Goal: Task Accomplishment & Management: Use online tool/utility

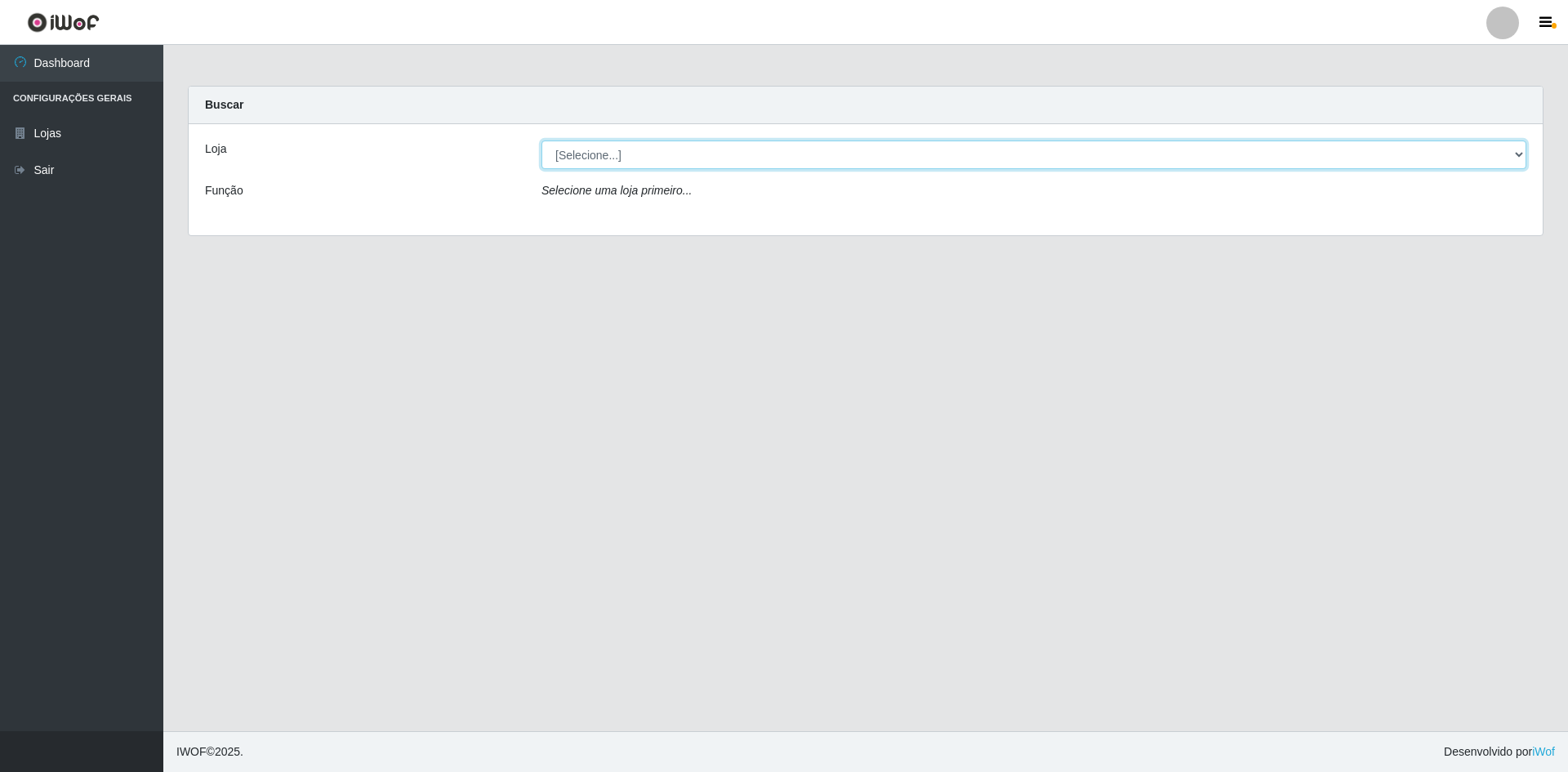
click at [692, 141] on select "[Selecione...] Hiper Queiroz - [GEOGRAPHIC_DATA] [GEOGRAPHIC_DATA] [GEOGRAPHIC_…" at bounding box center [1033, 155] width 985 height 28
select select "517"
click at [541, 141] on select "[Selecione...] Hiper Queiroz - [GEOGRAPHIC_DATA] [GEOGRAPHIC_DATA] [GEOGRAPHIC_…" at bounding box center [1033, 155] width 985 height 28
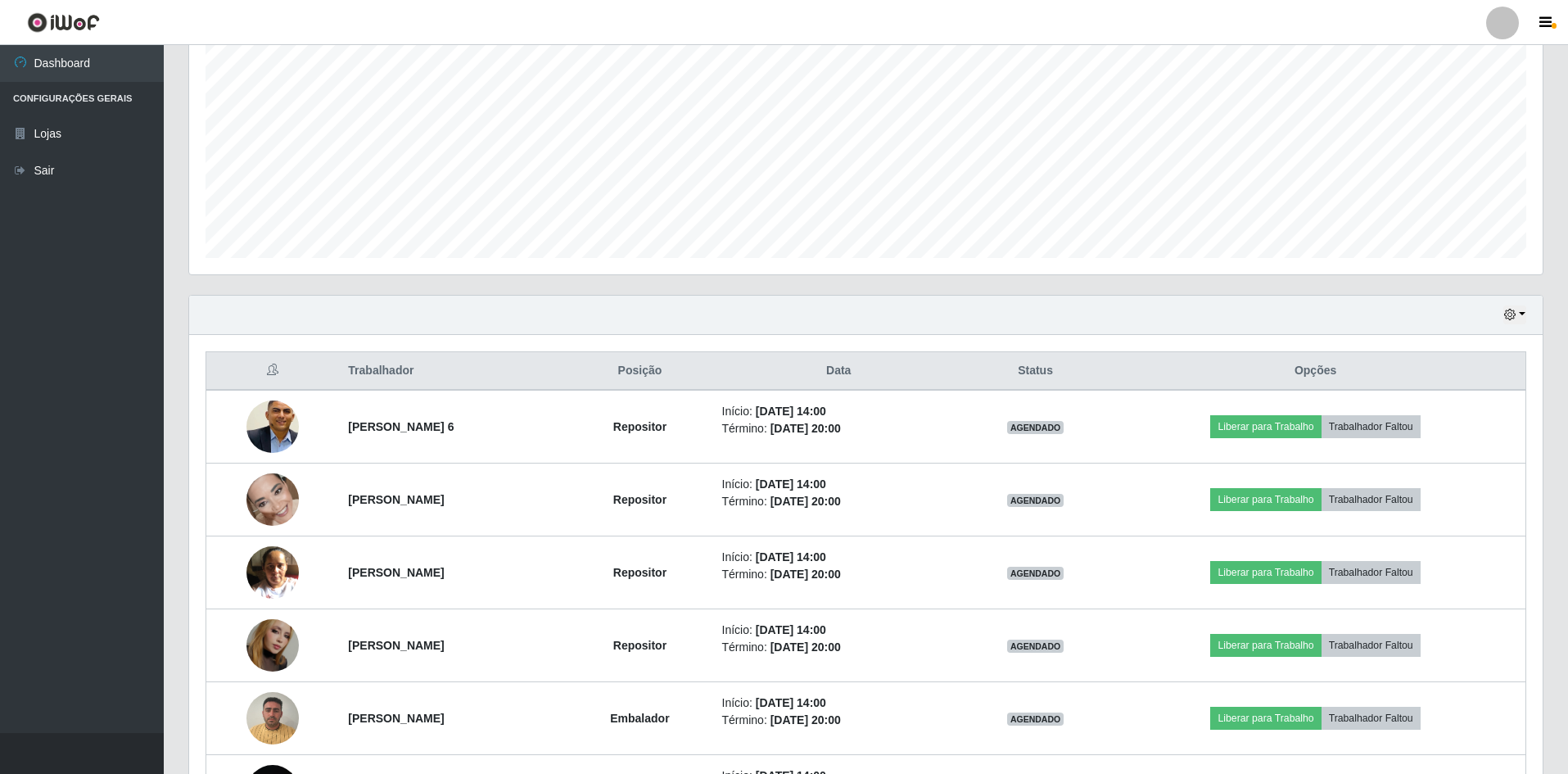
scroll to position [460, 0]
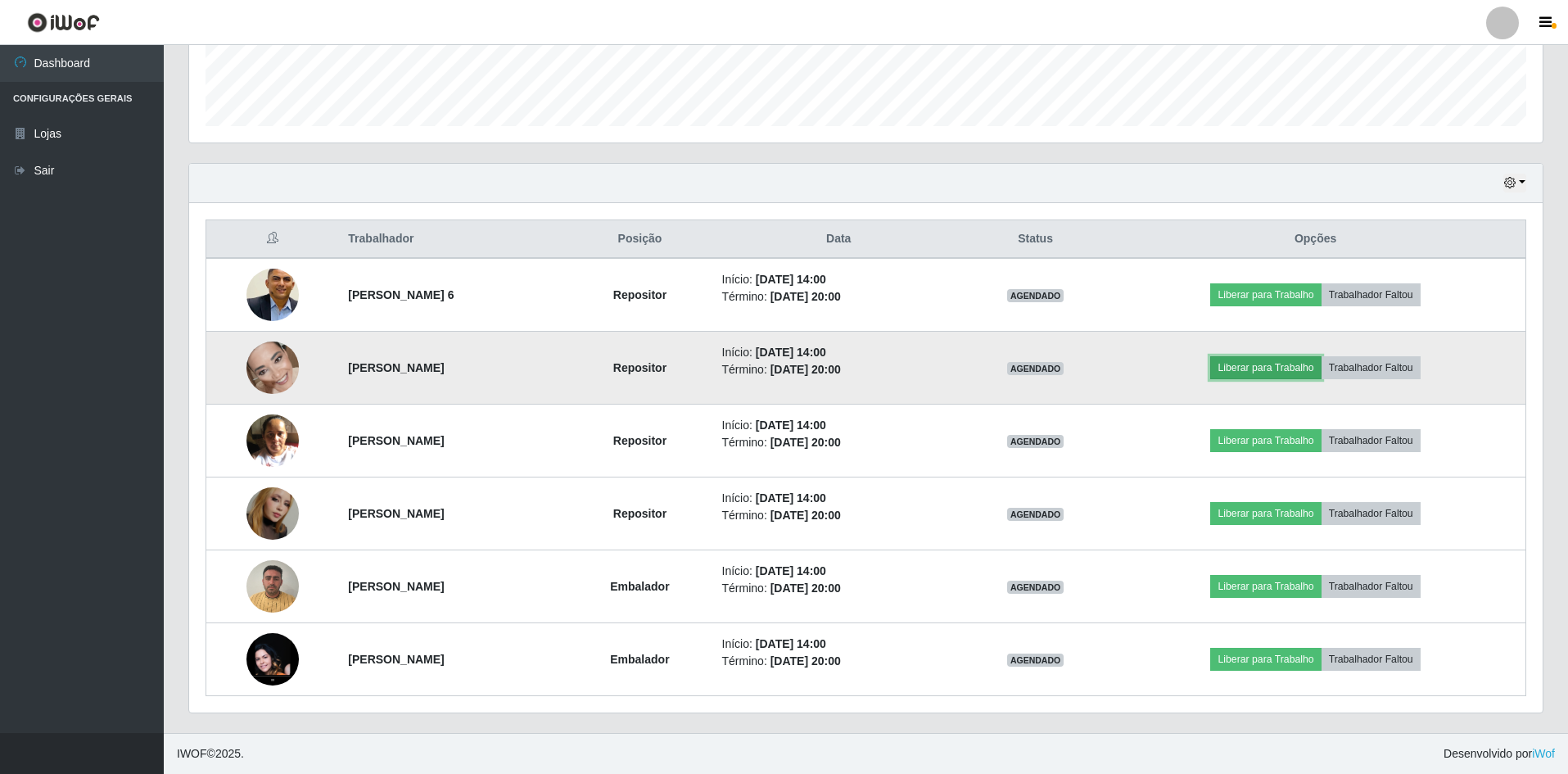
click at [1295, 364] on button "Liberar para Trabalho" at bounding box center [1265, 367] width 111 height 23
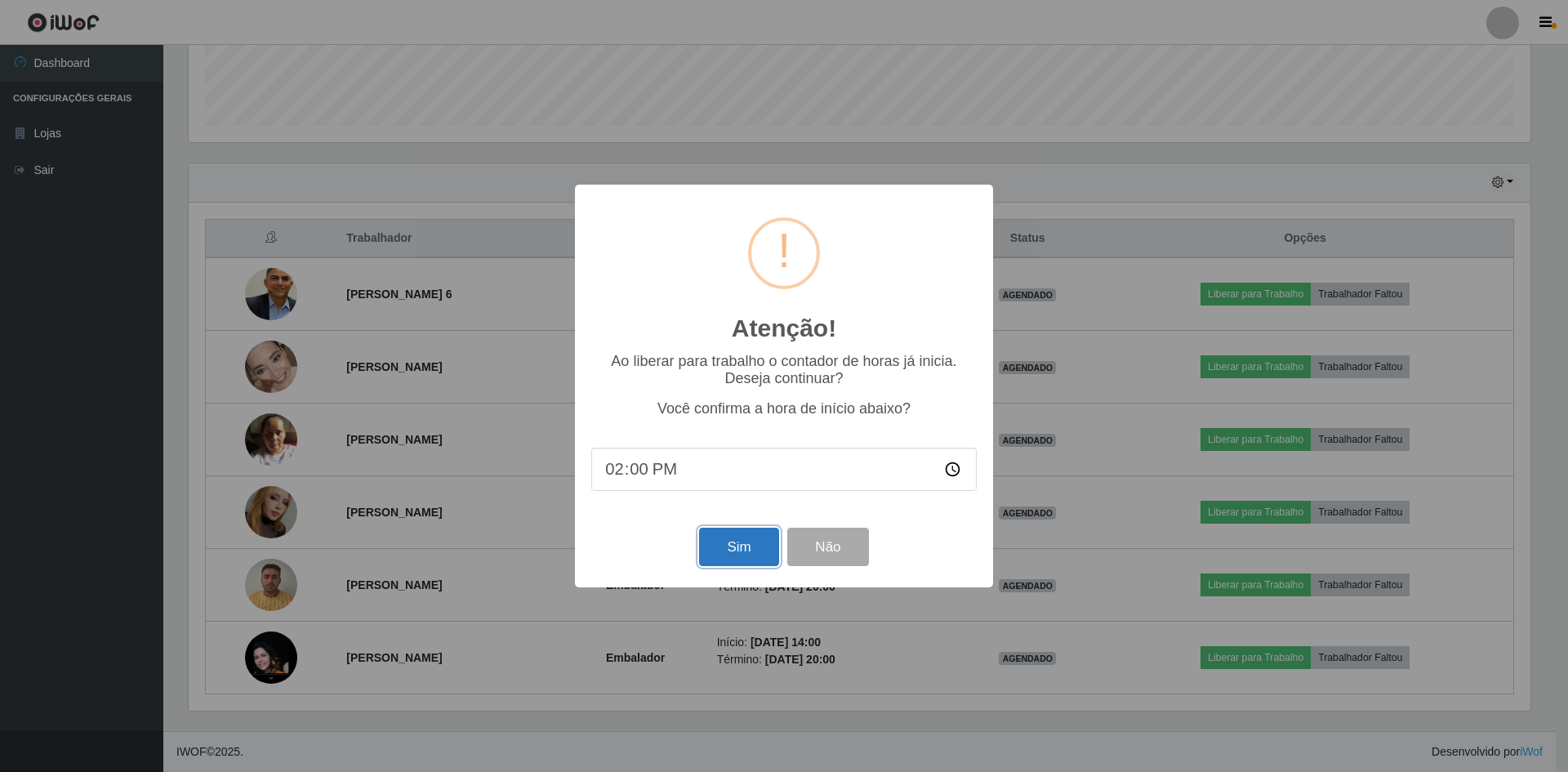
click at [763, 555] on button "Sim" at bounding box center [738, 547] width 80 height 39
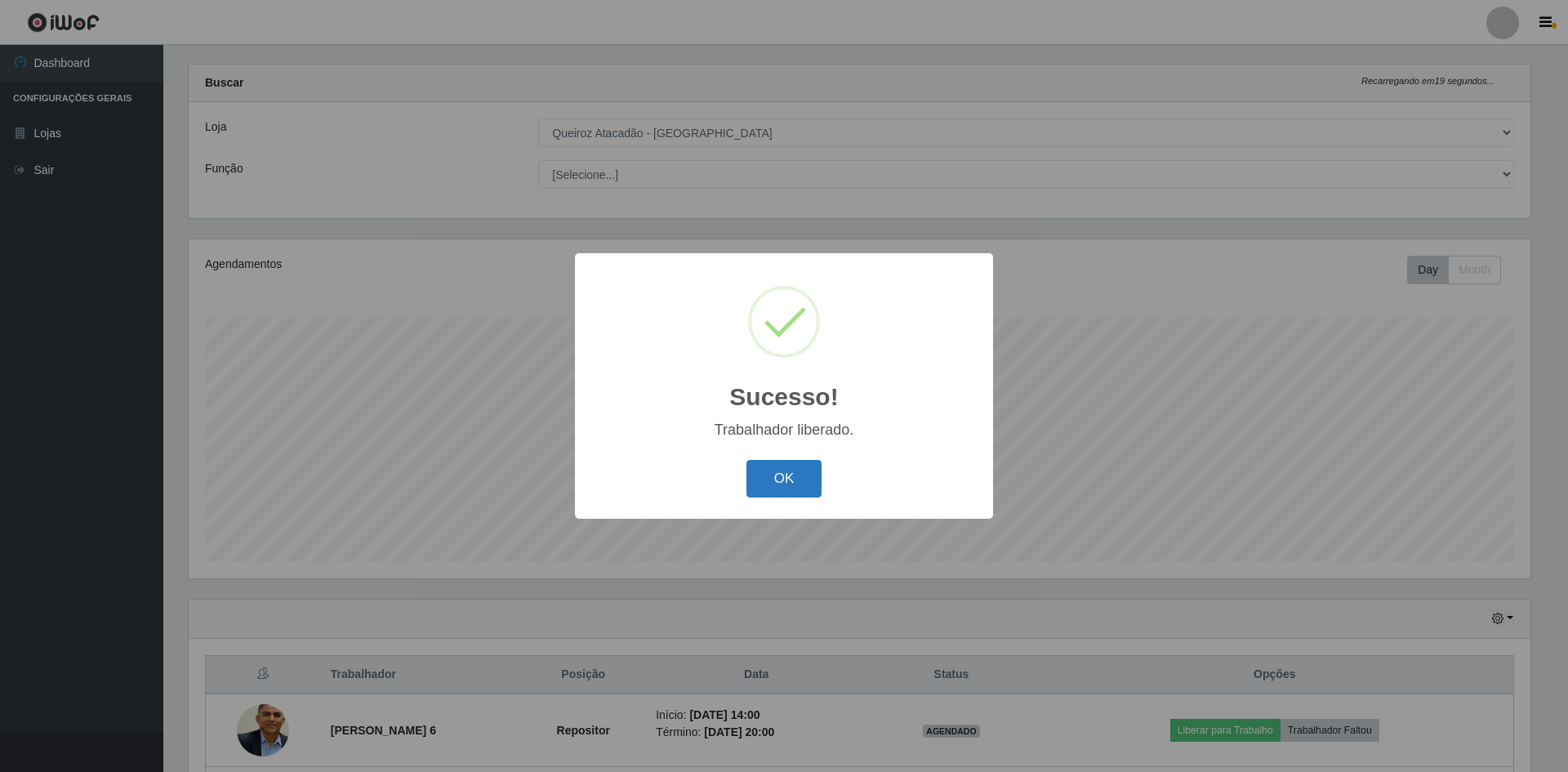
click at [780, 480] on button "OK" at bounding box center [784, 479] width 76 height 39
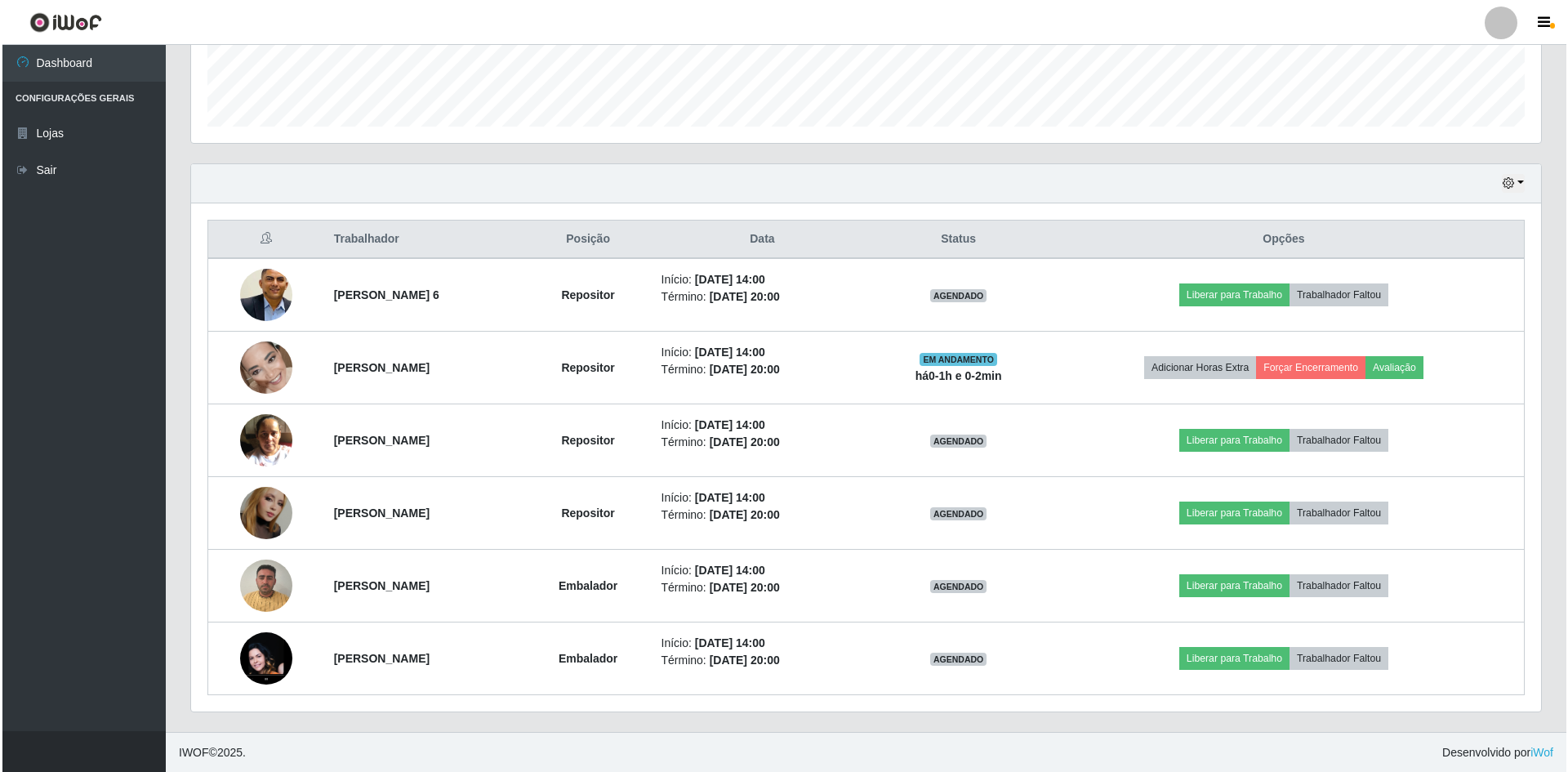
scroll to position [459, 0]
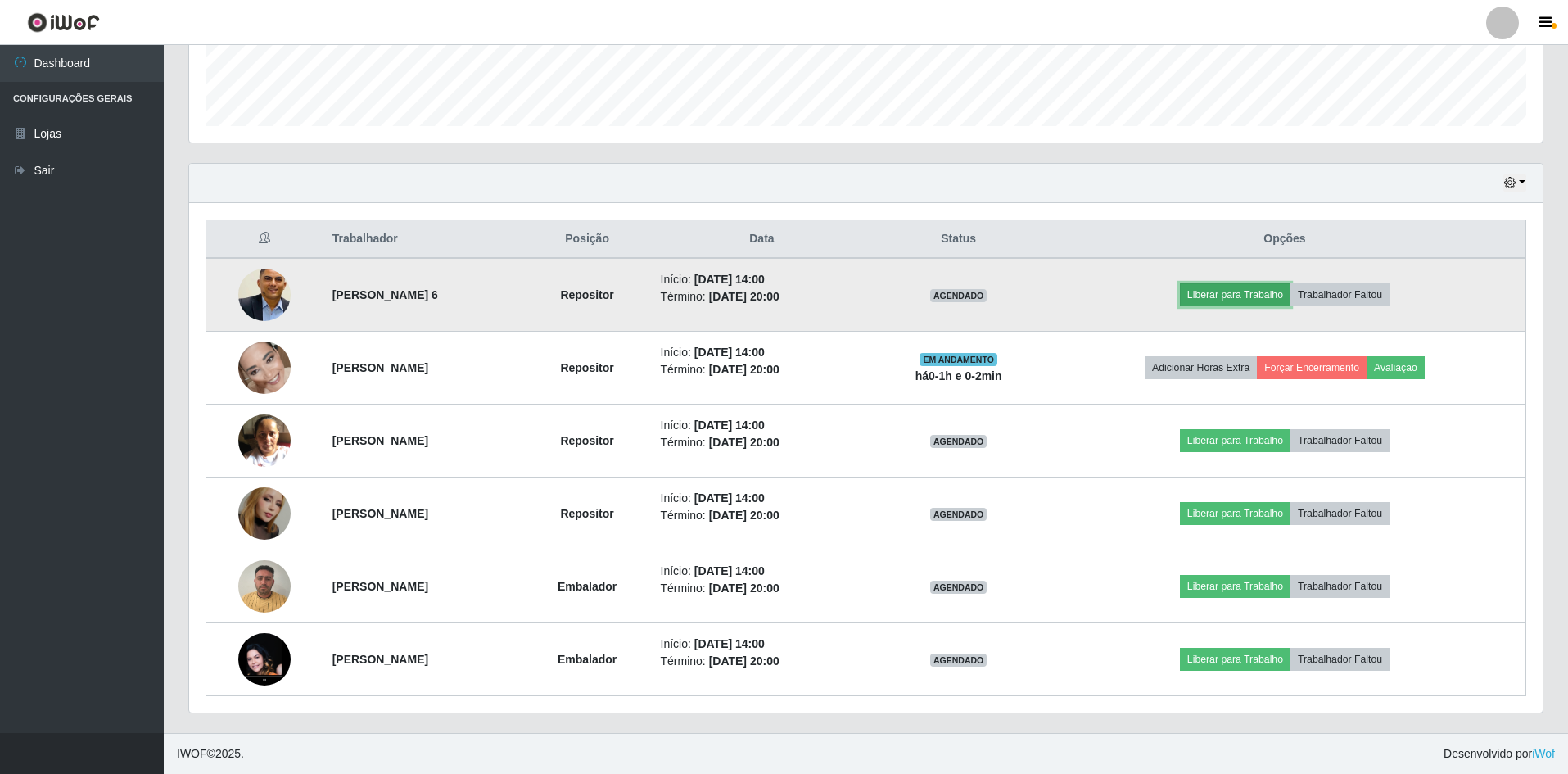
click at [1250, 284] on button "Liberar para Trabalho" at bounding box center [1235, 294] width 111 height 23
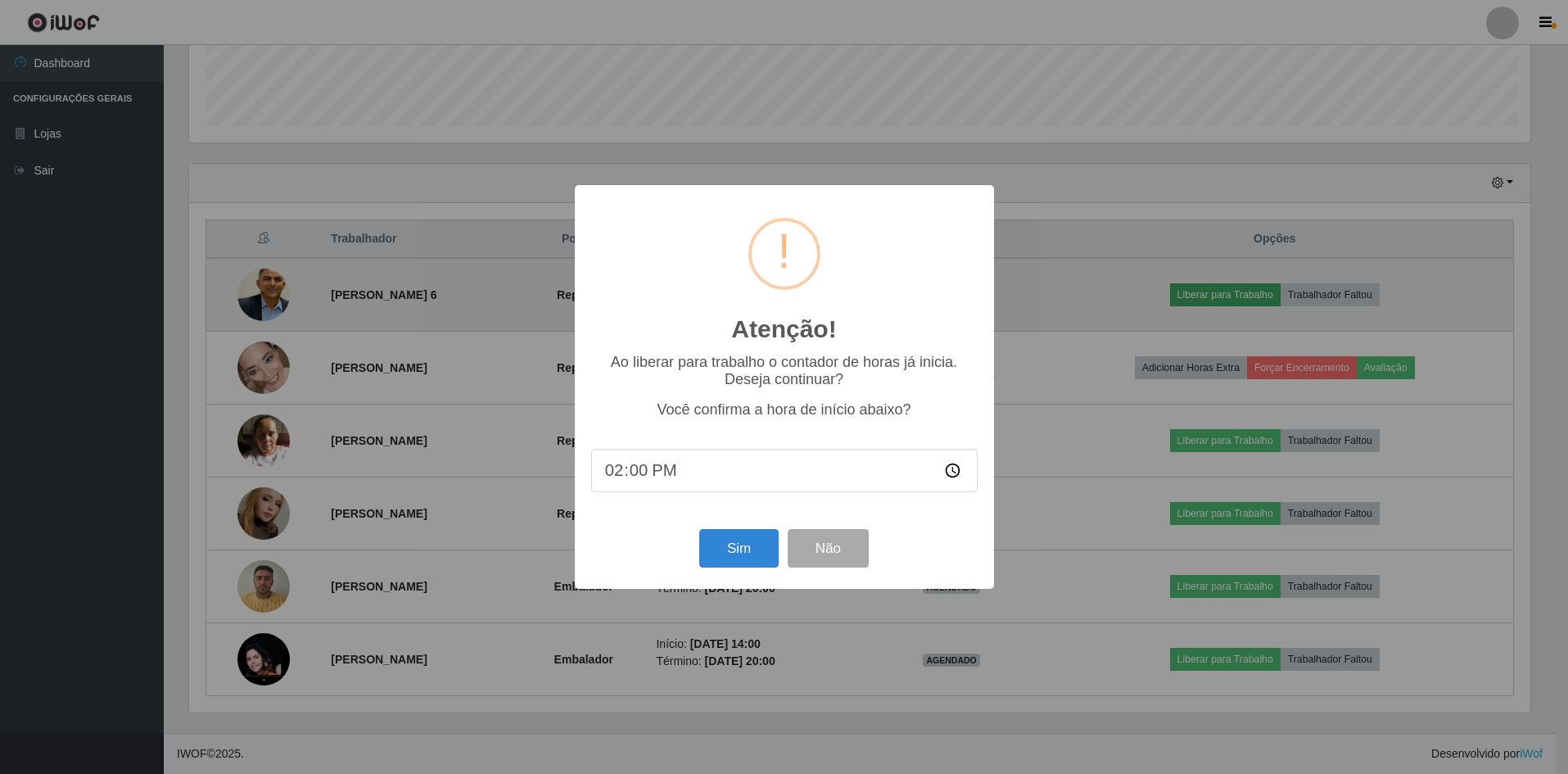
scroll to position [340, 1345]
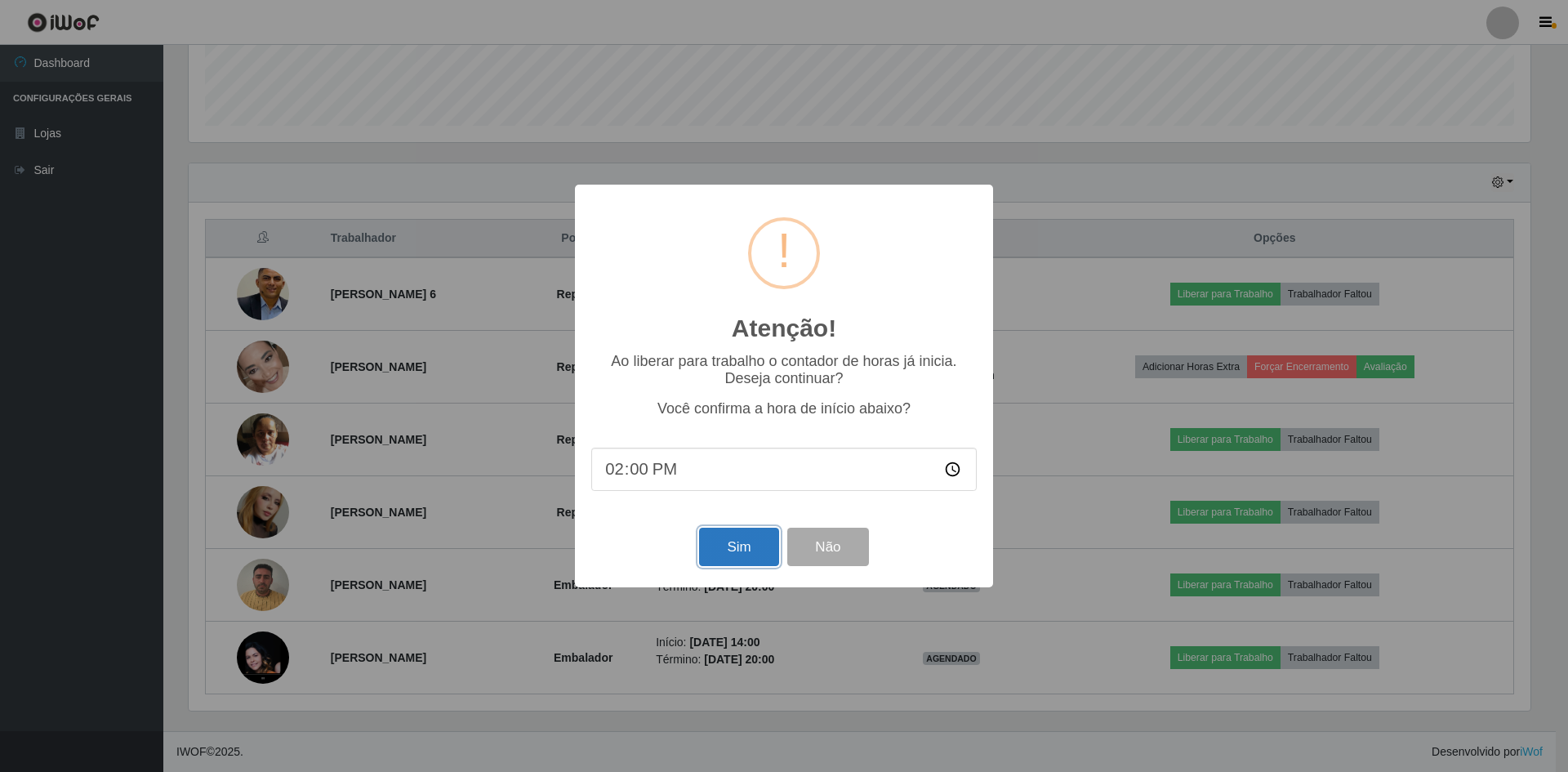
click at [733, 557] on button "Sim" at bounding box center [738, 547] width 80 height 39
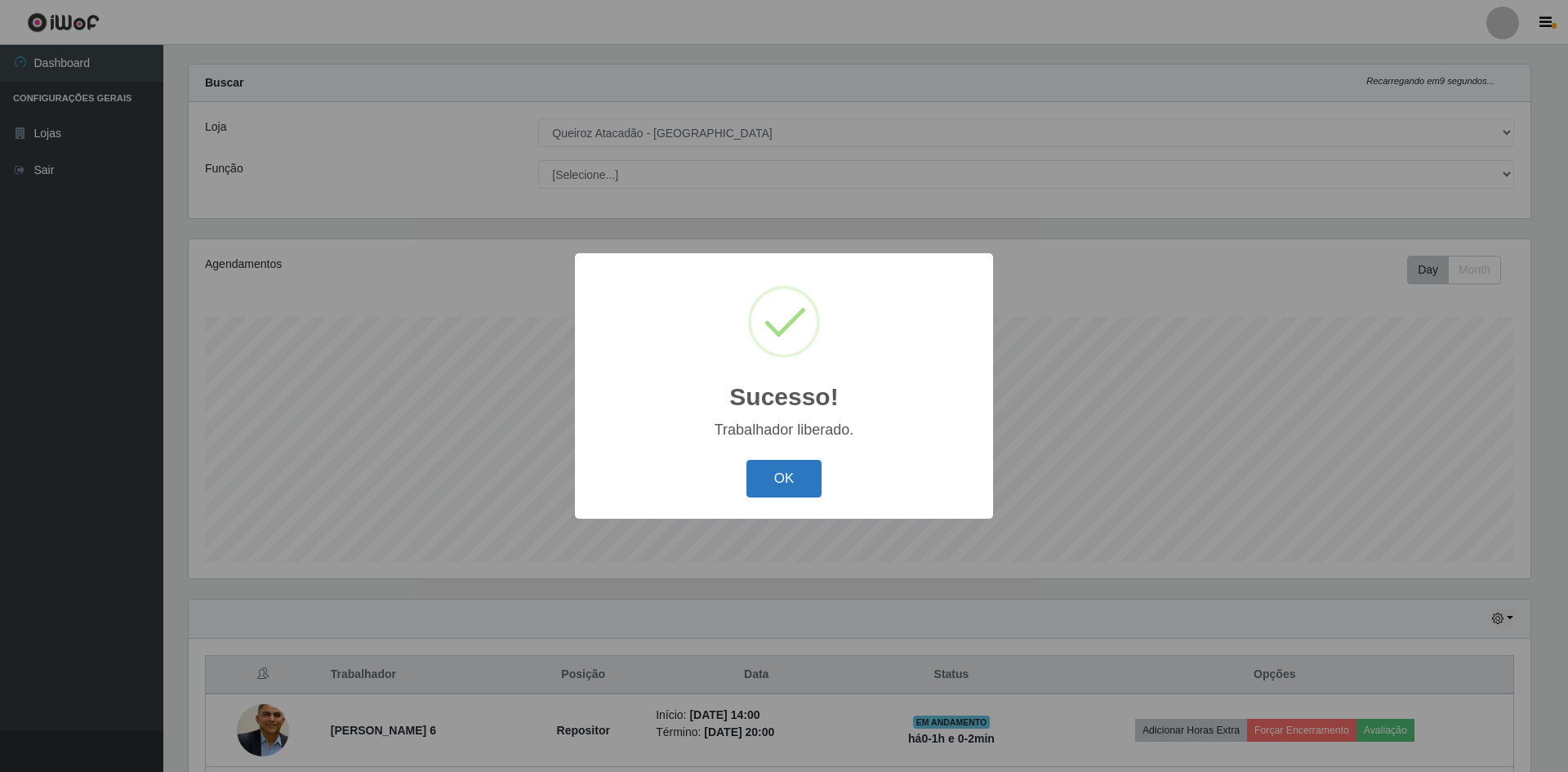
click at [792, 473] on button "OK" at bounding box center [784, 479] width 76 height 39
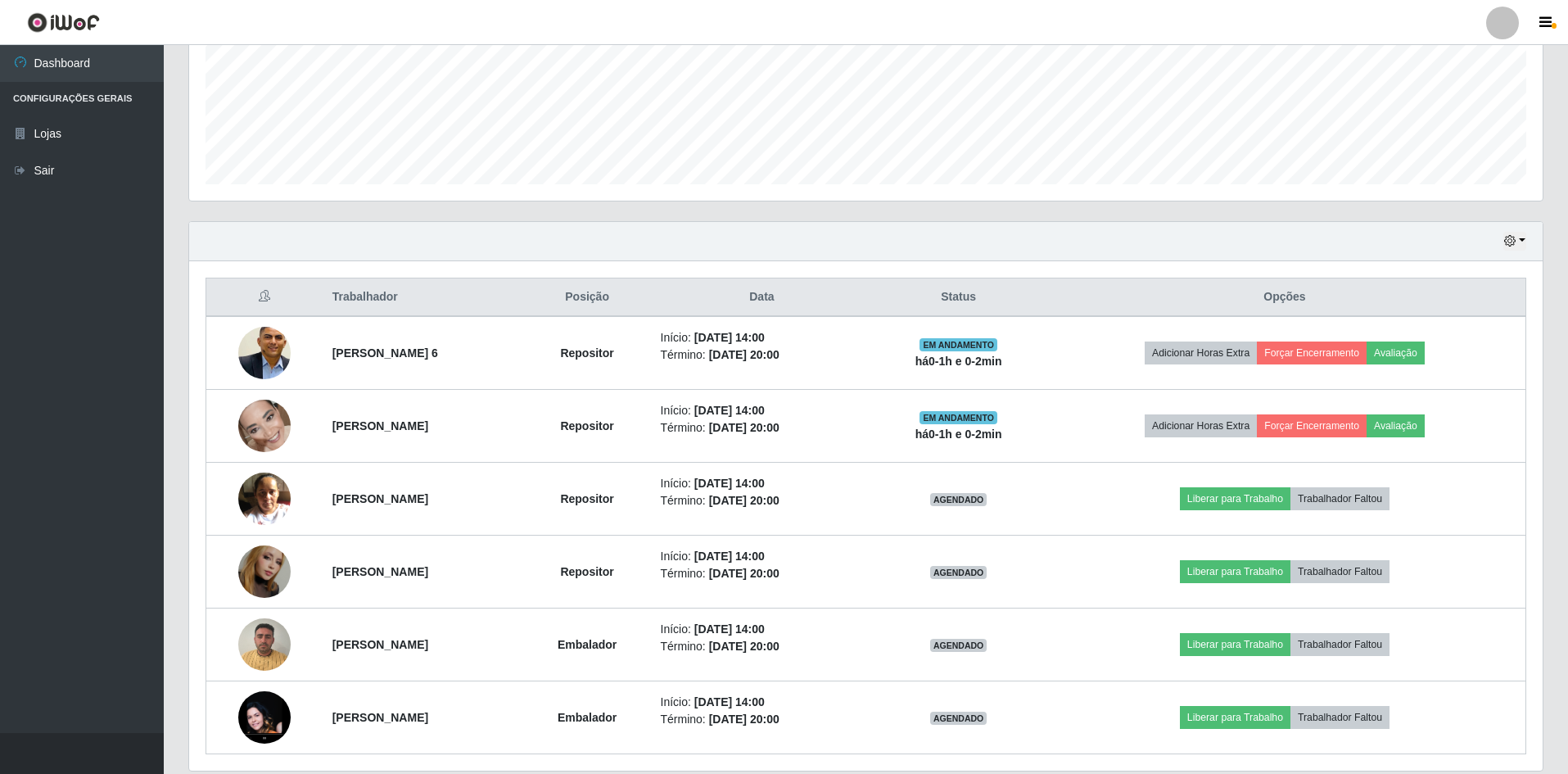
scroll to position [460, 0]
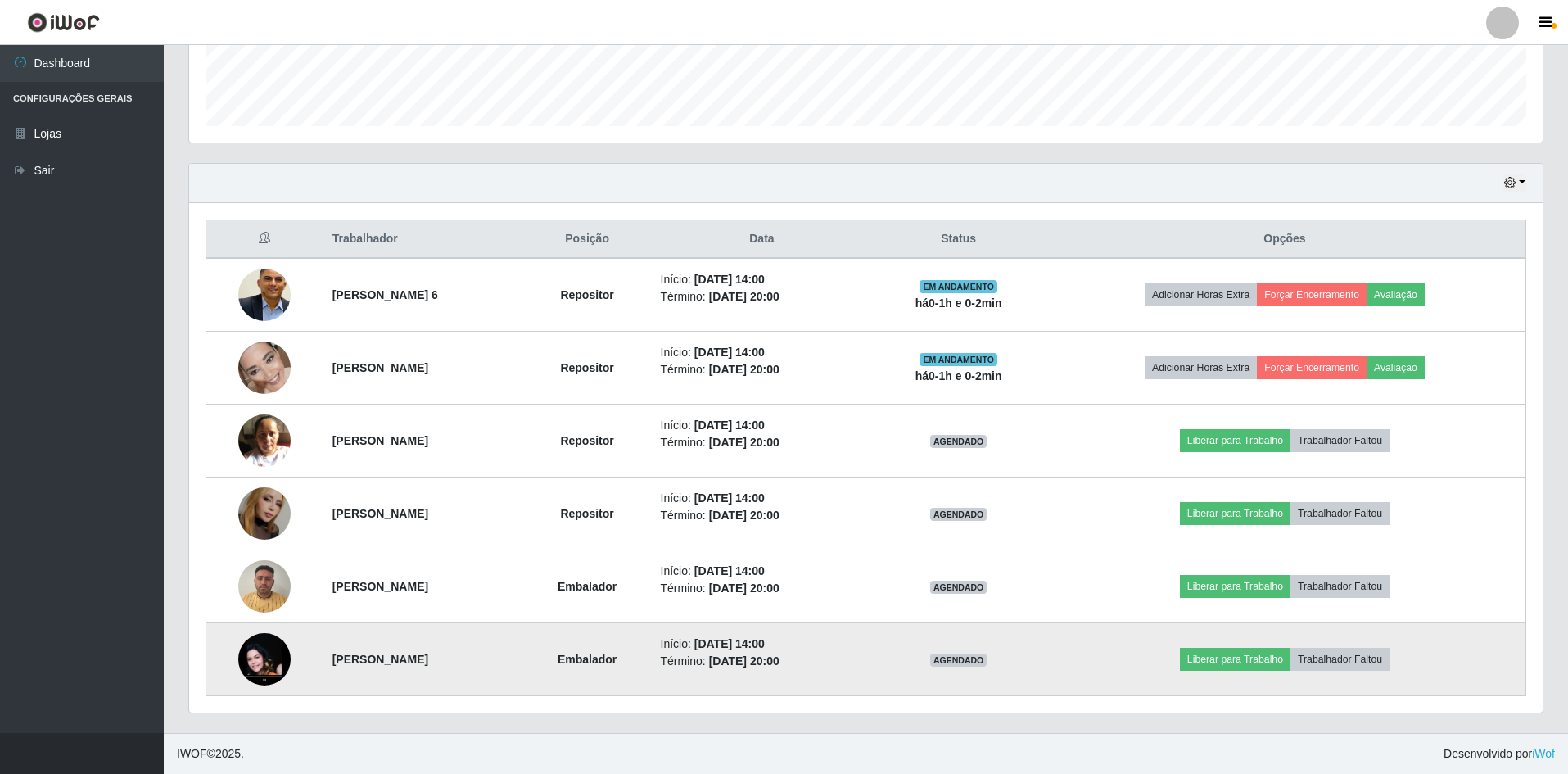
click at [270, 668] on img at bounding box center [265, 659] width 52 height 116
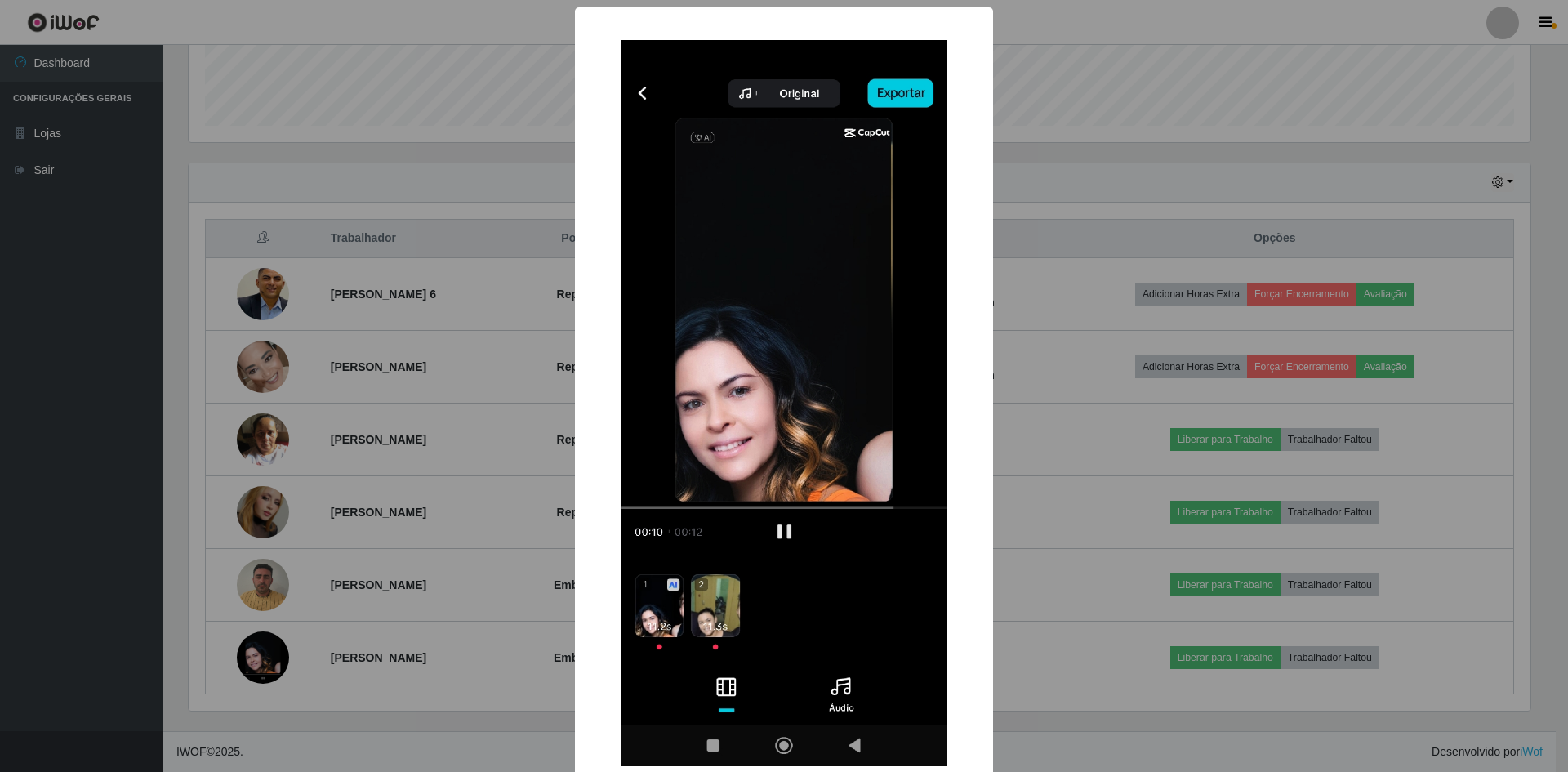
click at [1042, 132] on div "× OK Cancel" at bounding box center [784, 386] width 1568 height 772
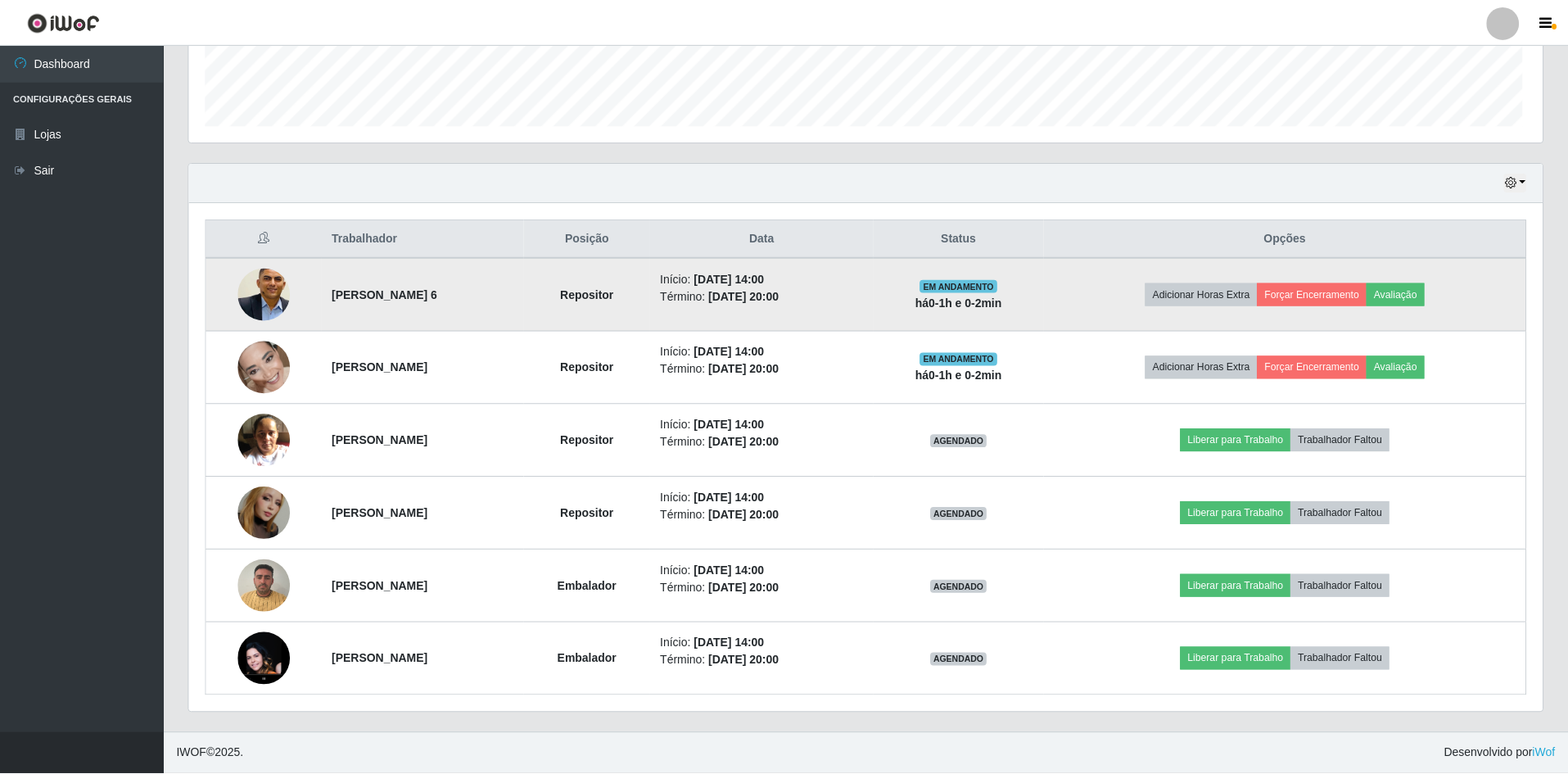
scroll to position [340, 1354]
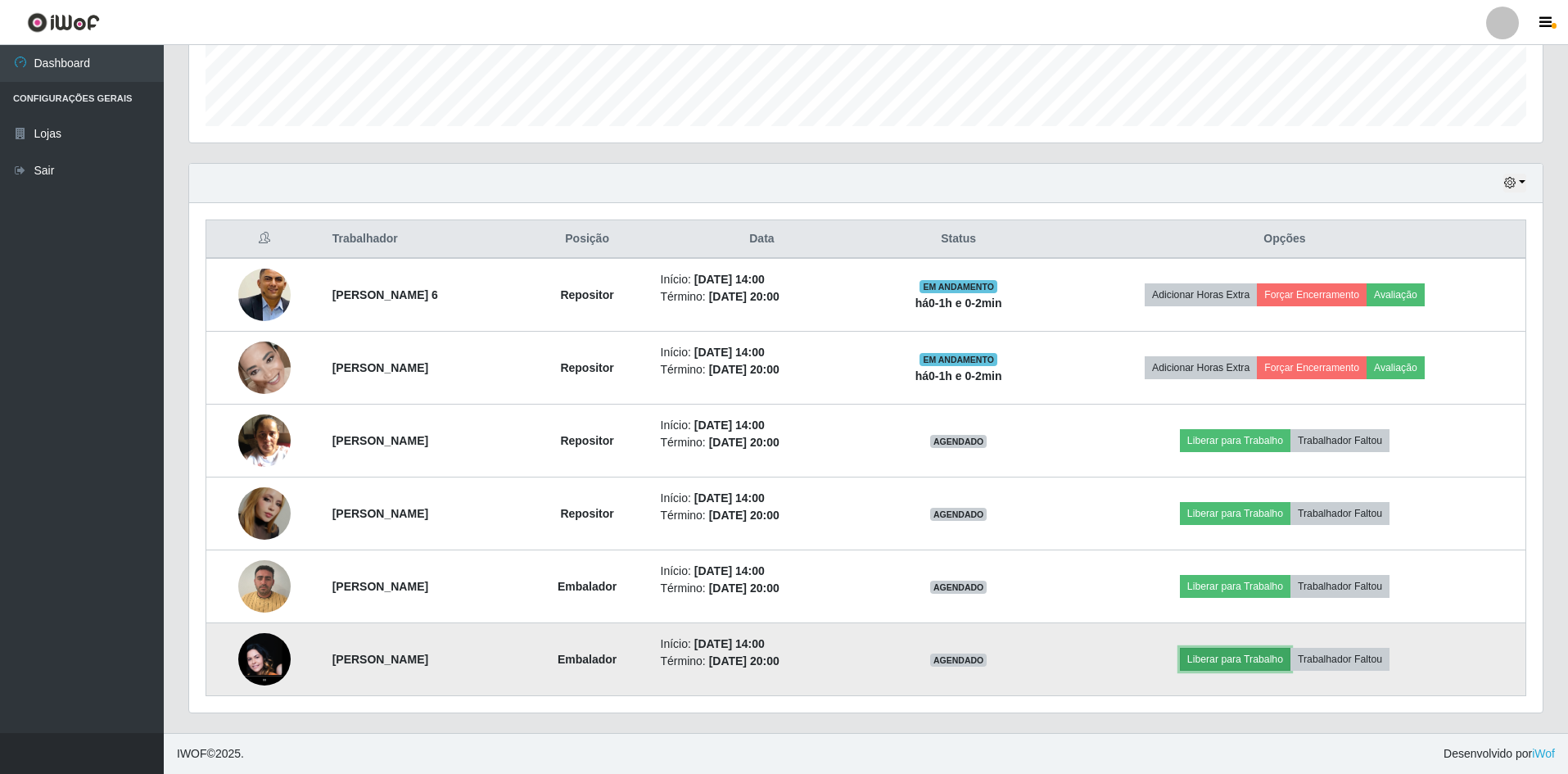
click at [1244, 650] on button "Liberar para Trabalho" at bounding box center [1235, 659] width 111 height 23
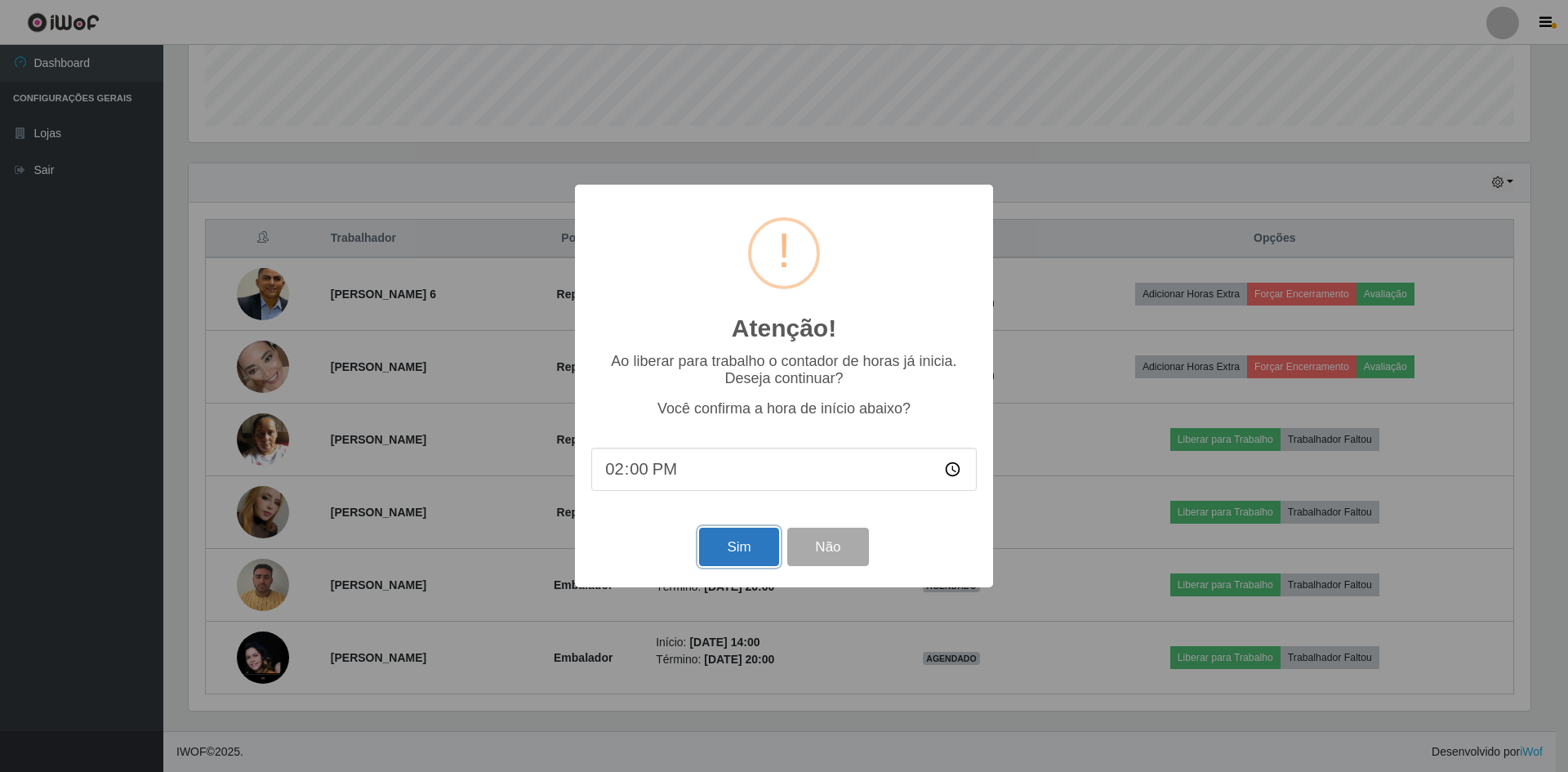
click at [738, 548] on button "Sim" at bounding box center [738, 547] width 80 height 39
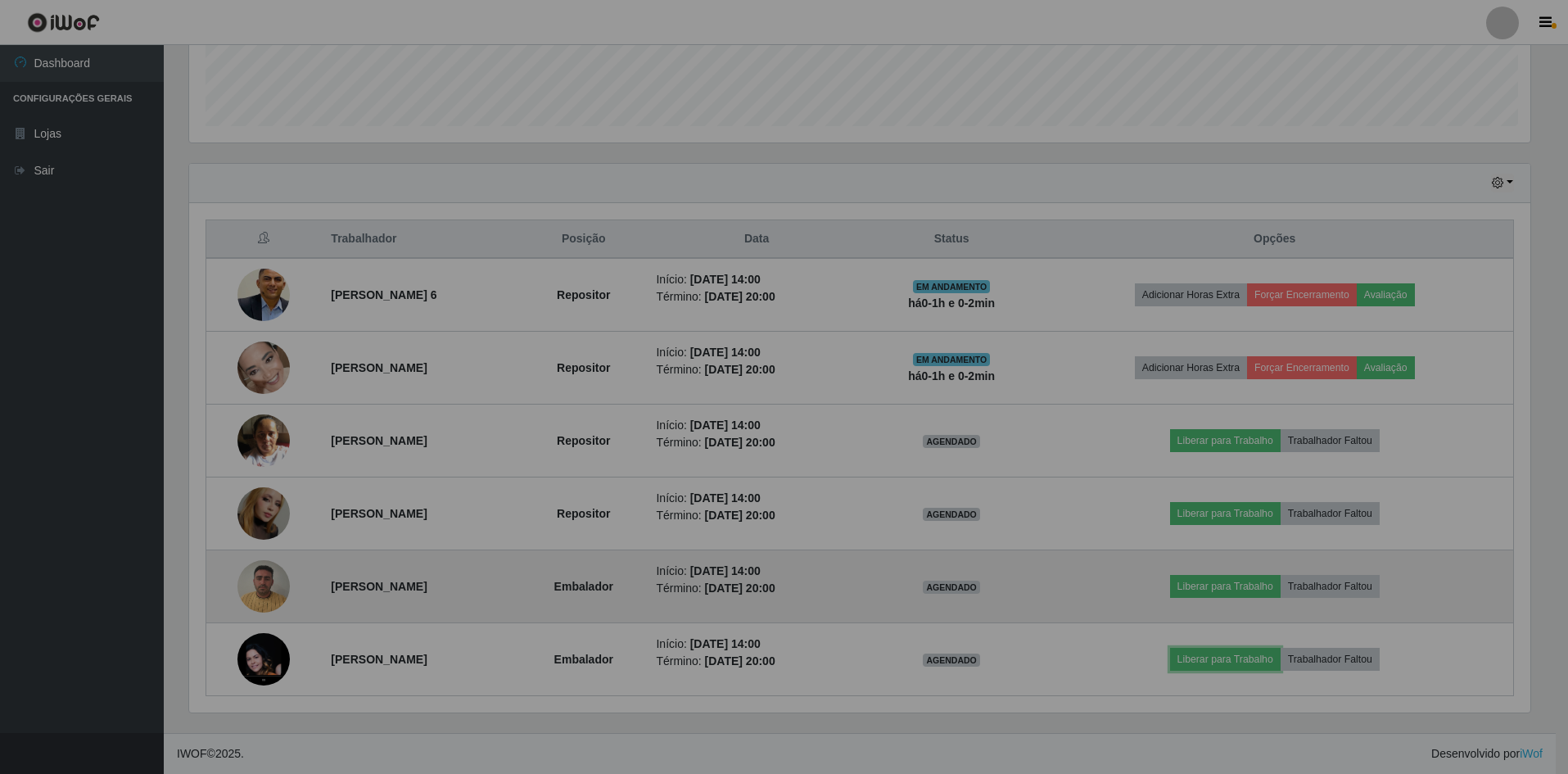
scroll to position [0, 0]
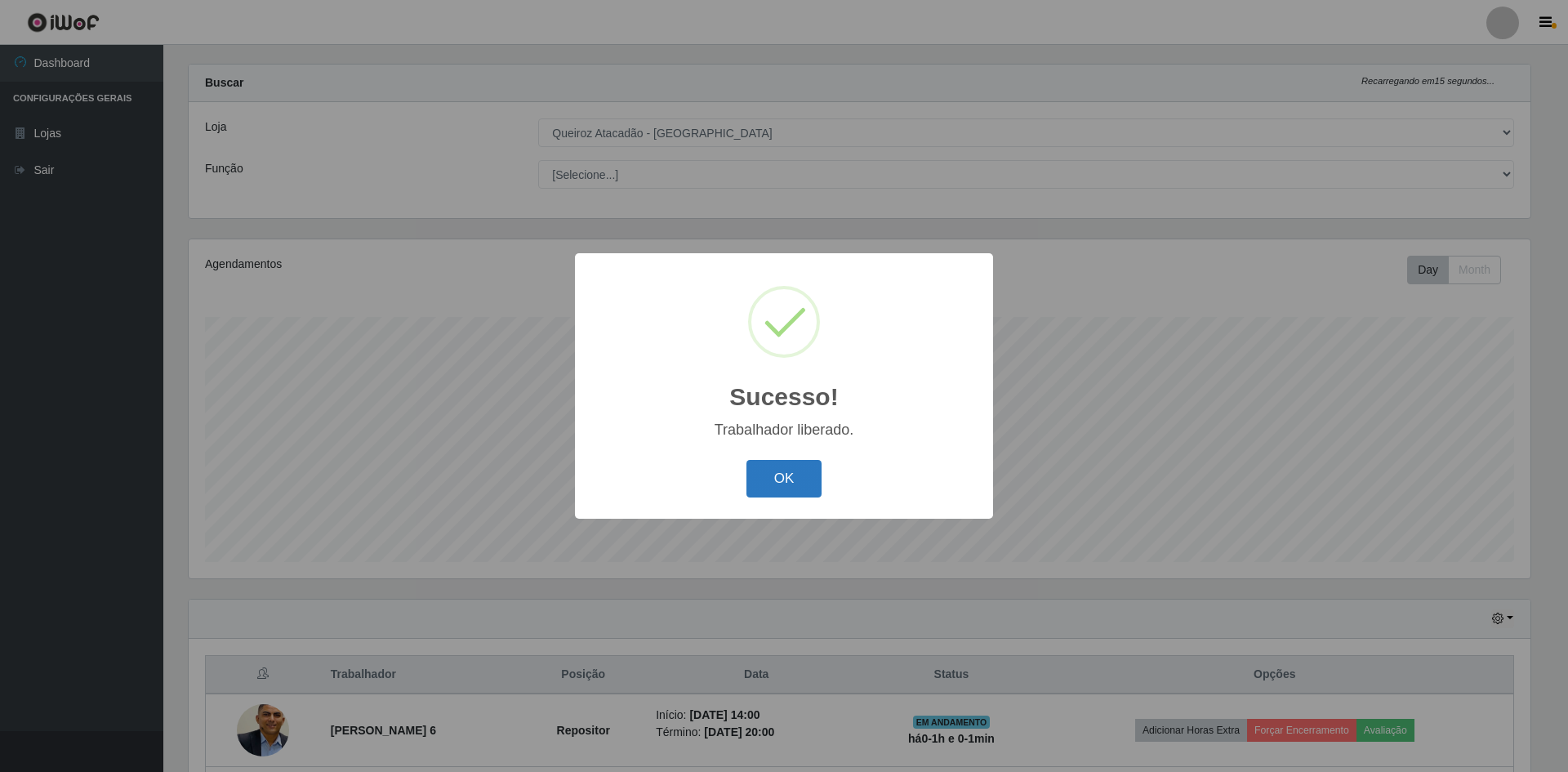
click at [786, 467] on button "OK" at bounding box center [784, 479] width 76 height 39
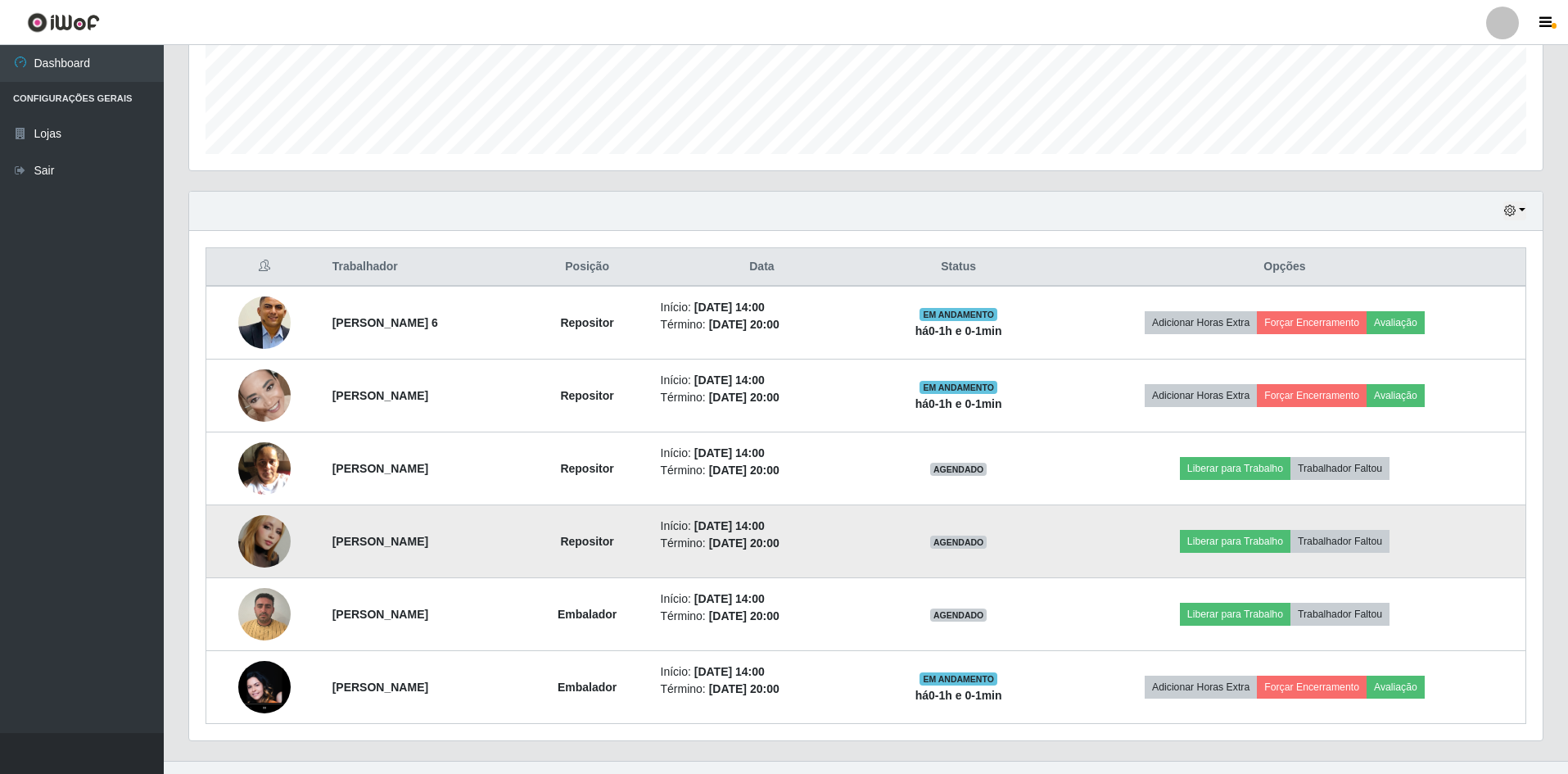
click at [239, 545] on img at bounding box center [265, 540] width 52 height 70
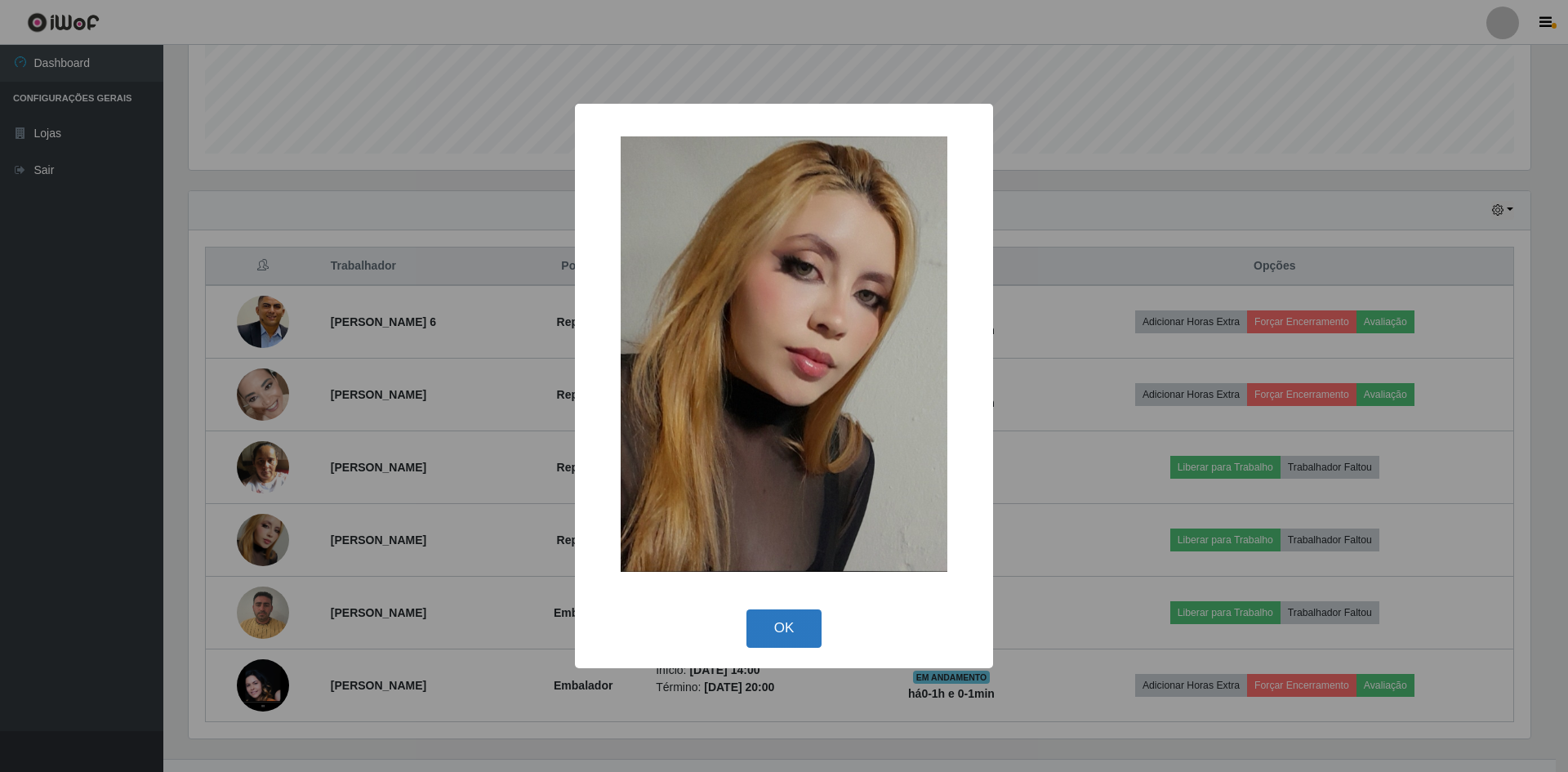
click at [775, 625] on button "OK" at bounding box center [784, 629] width 76 height 39
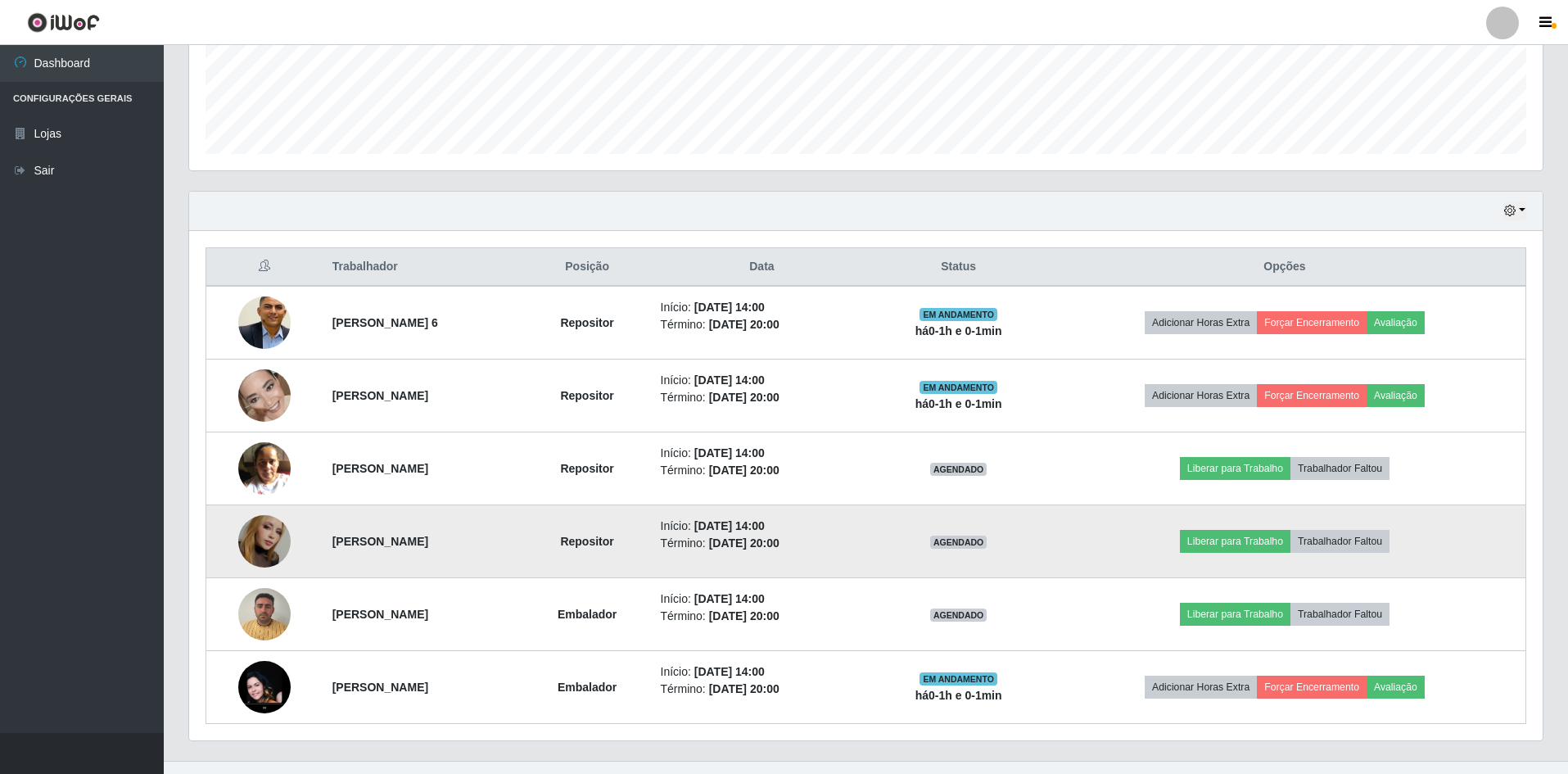
click at [272, 542] on img at bounding box center [265, 540] width 52 height 70
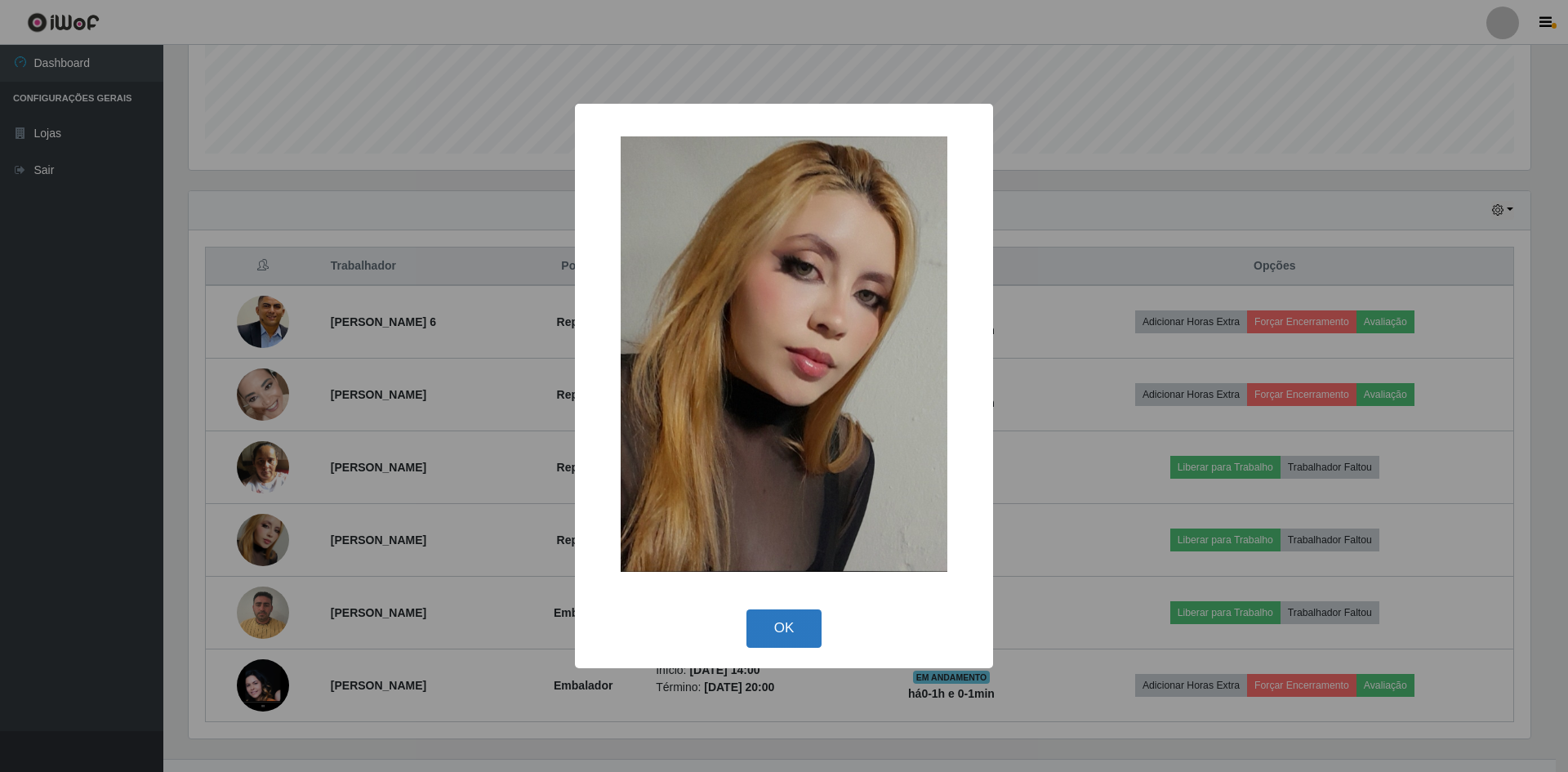
click at [780, 624] on button "OK" at bounding box center [784, 629] width 76 height 39
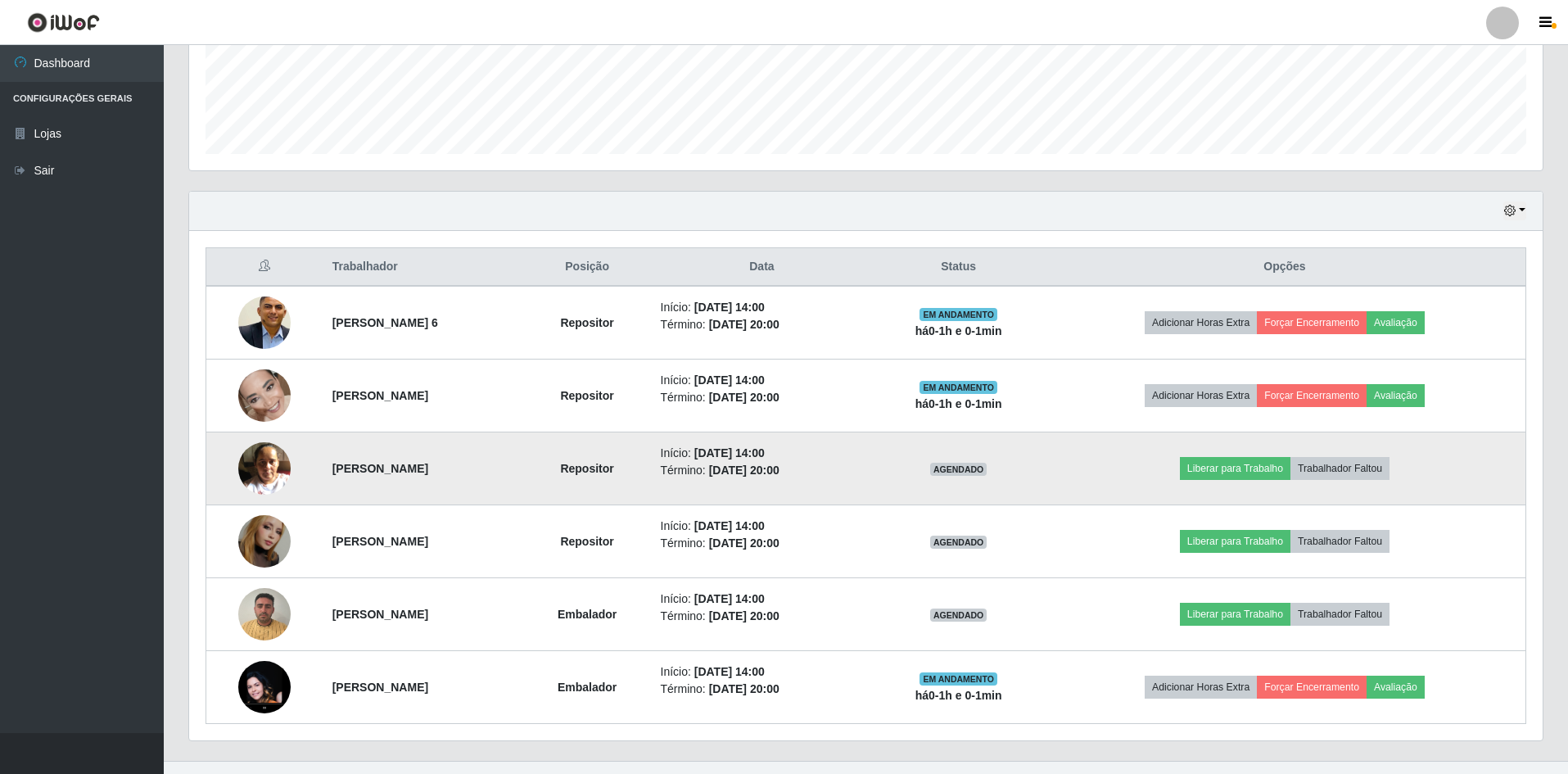
click at [240, 461] on img at bounding box center [265, 468] width 52 height 70
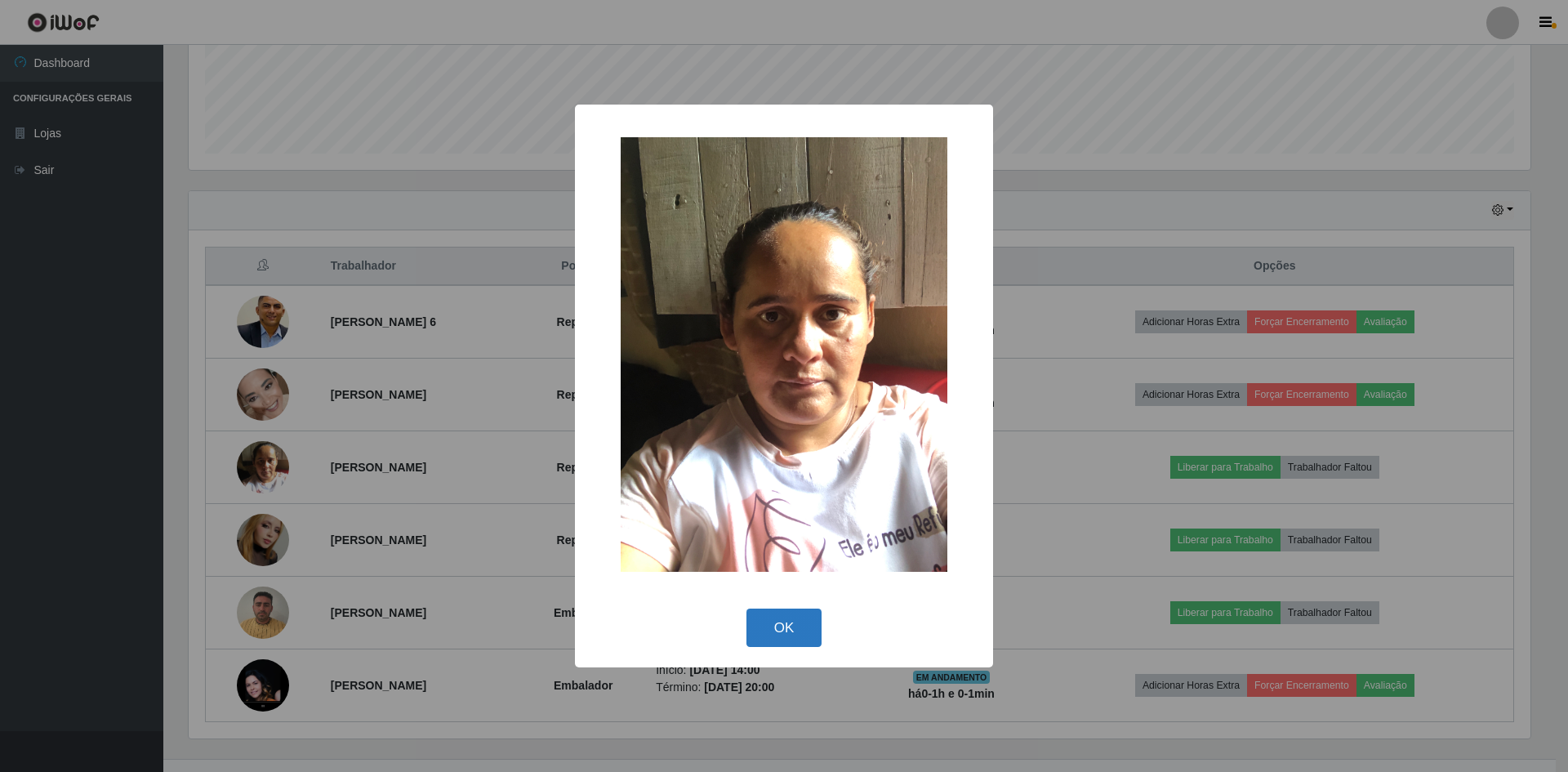
click at [785, 631] on button "OK" at bounding box center [784, 628] width 76 height 39
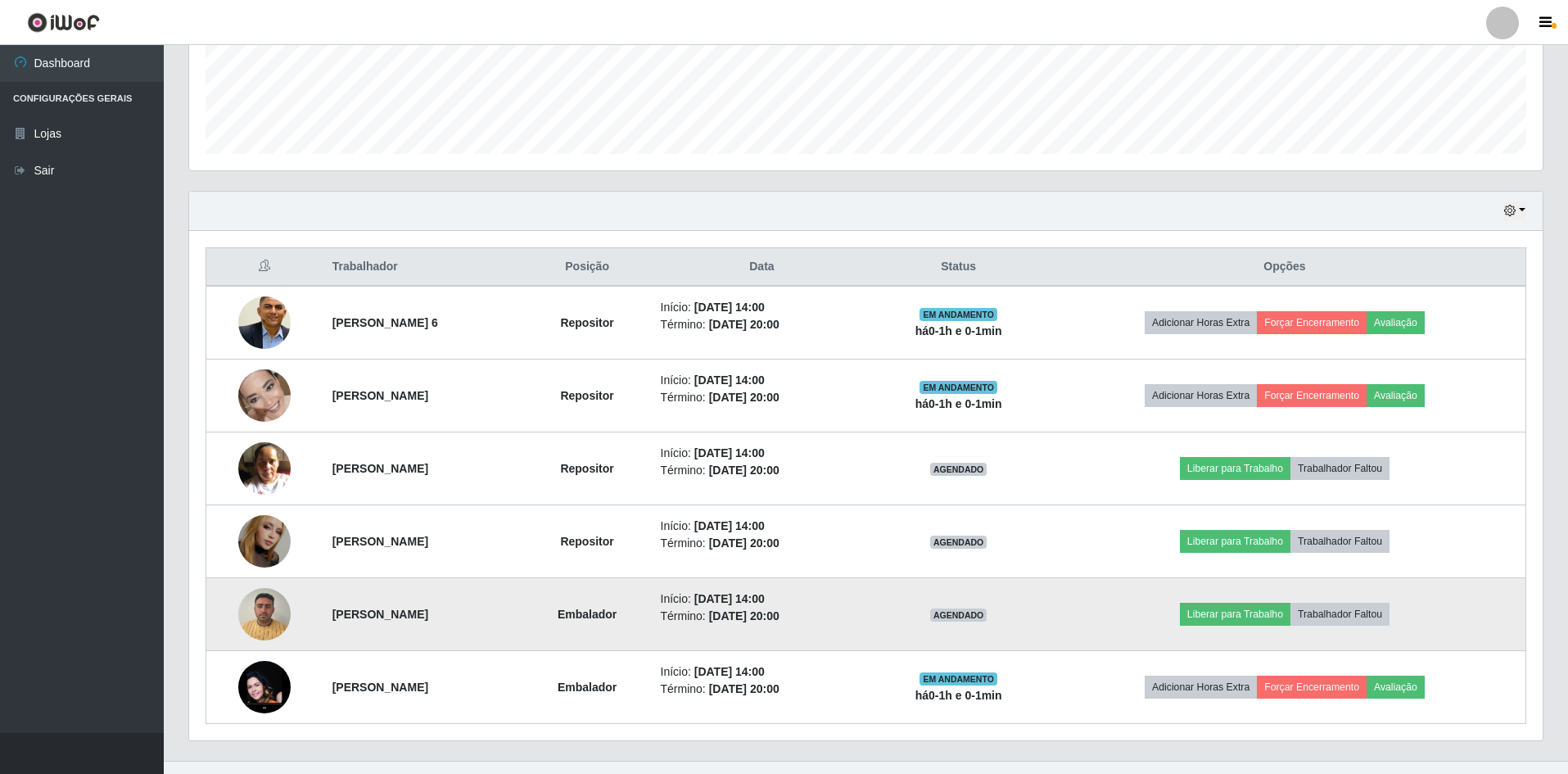
click at [247, 615] on img at bounding box center [265, 613] width 52 height 70
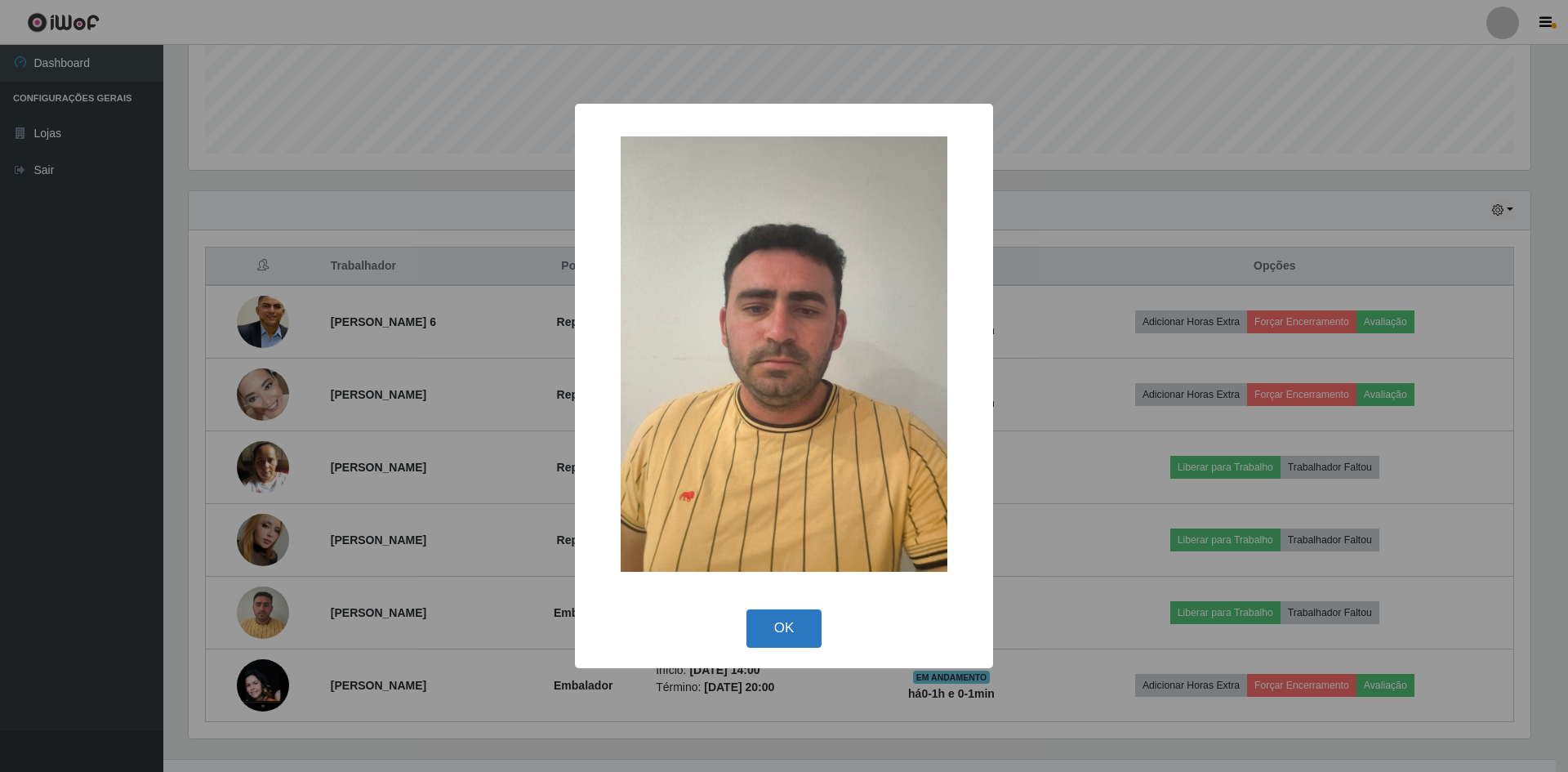
click at [789, 620] on button "OK" at bounding box center [784, 629] width 76 height 39
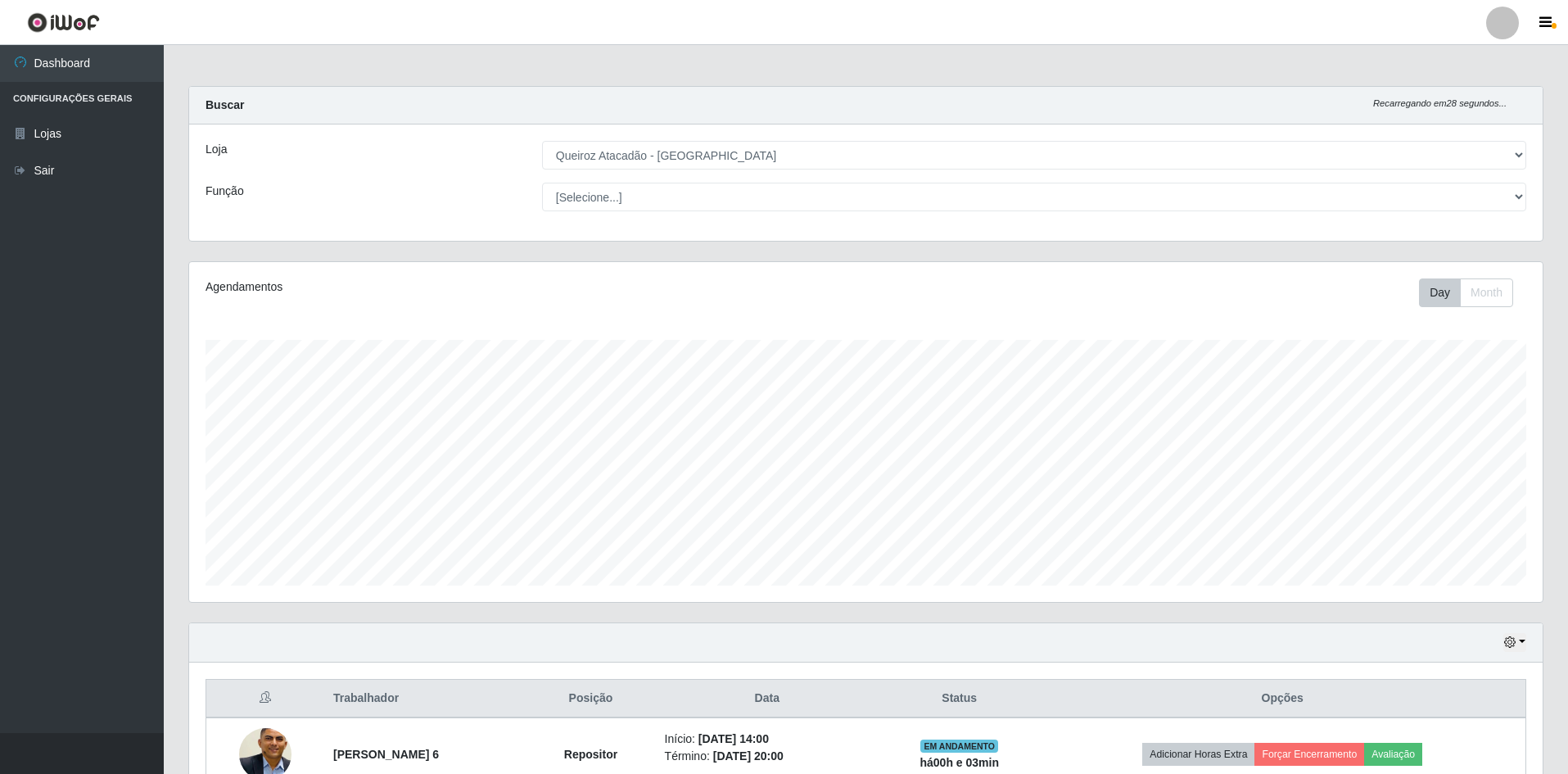
select select "517"
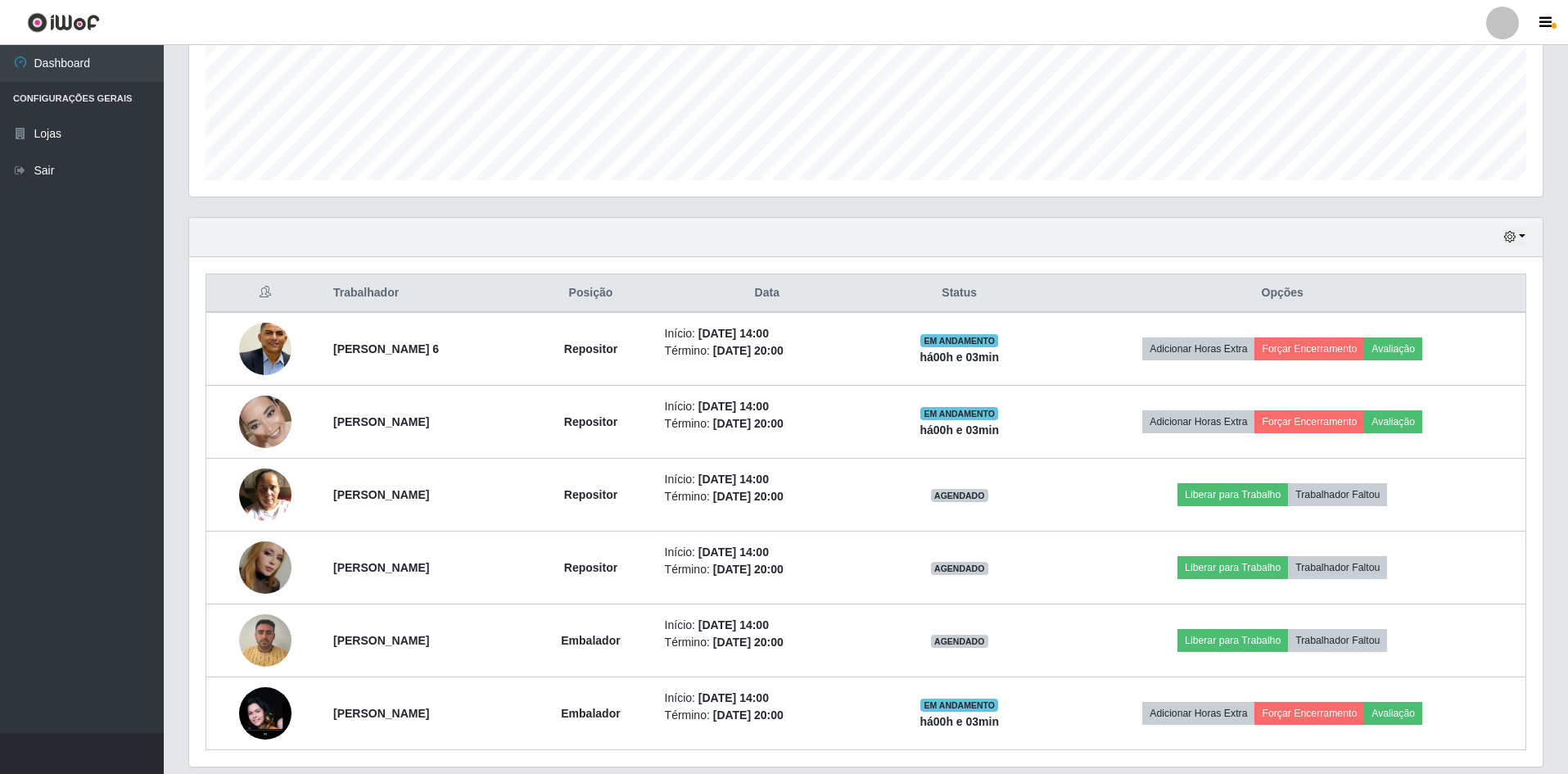
scroll to position [460, 0]
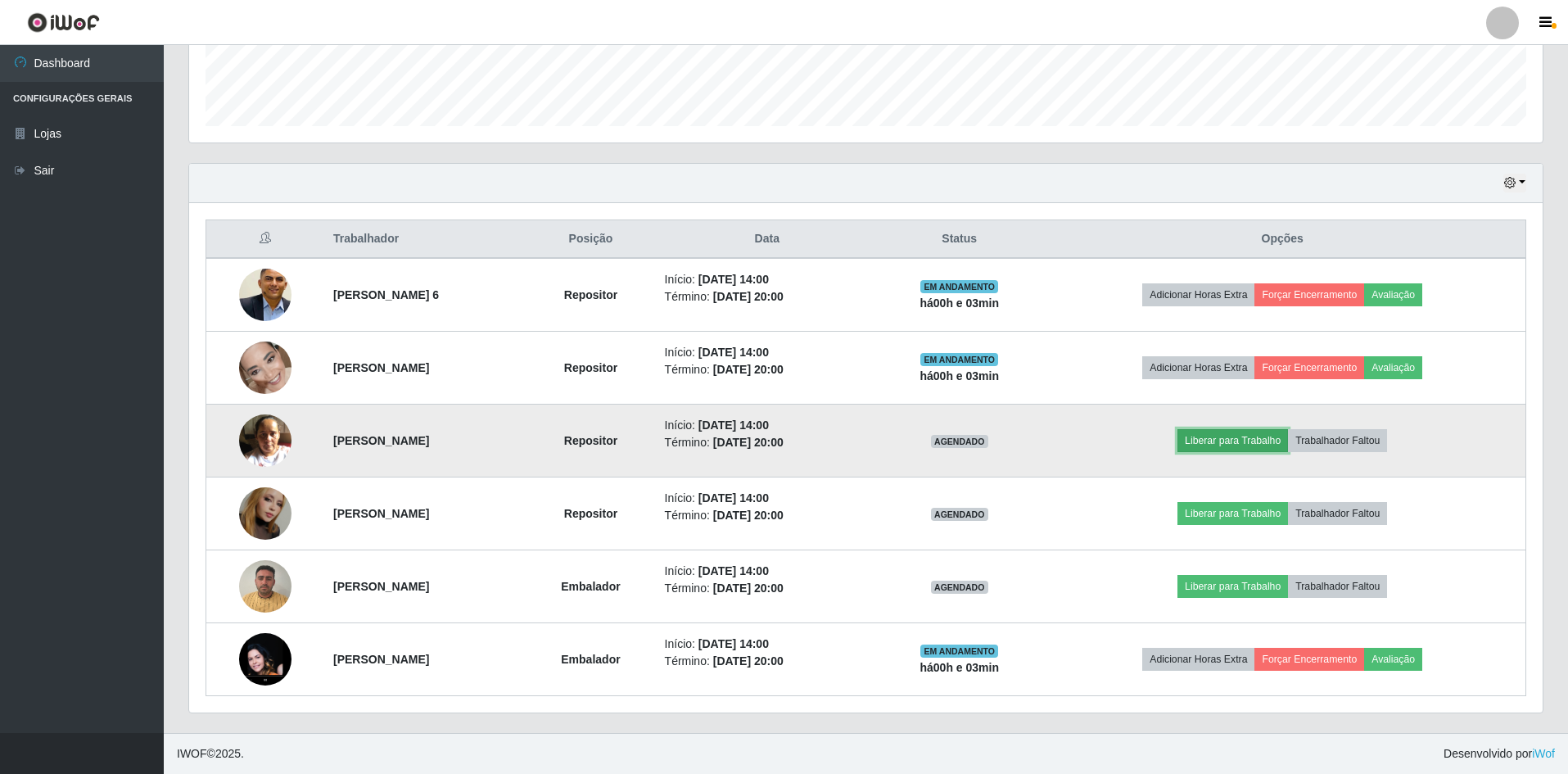
click at [1254, 440] on button "Liberar para Trabalho" at bounding box center [1233, 440] width 111 height 23
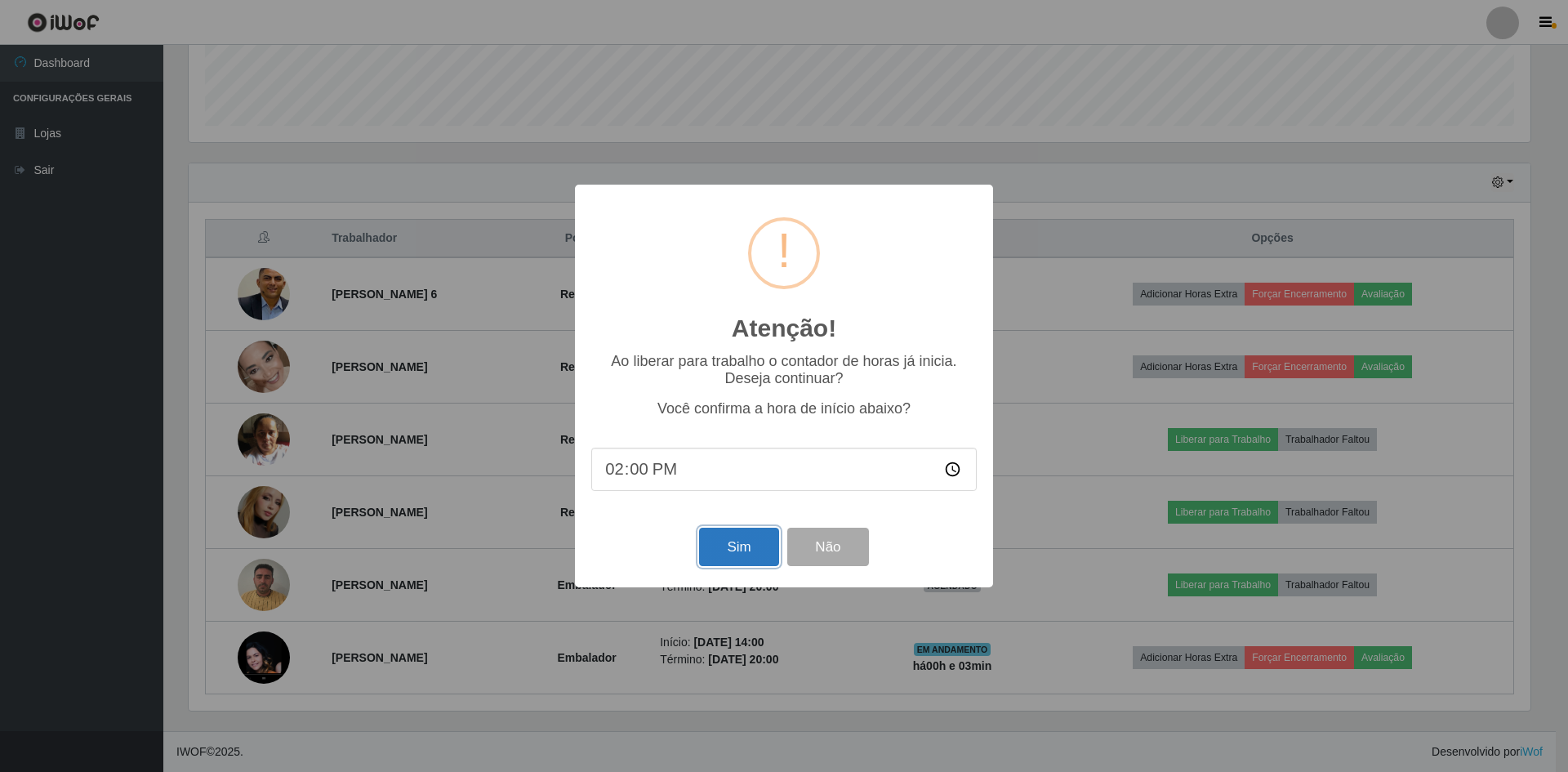
click at [776, 551] on button "Sim" at bounding box center [738, 547] width 80 height 39
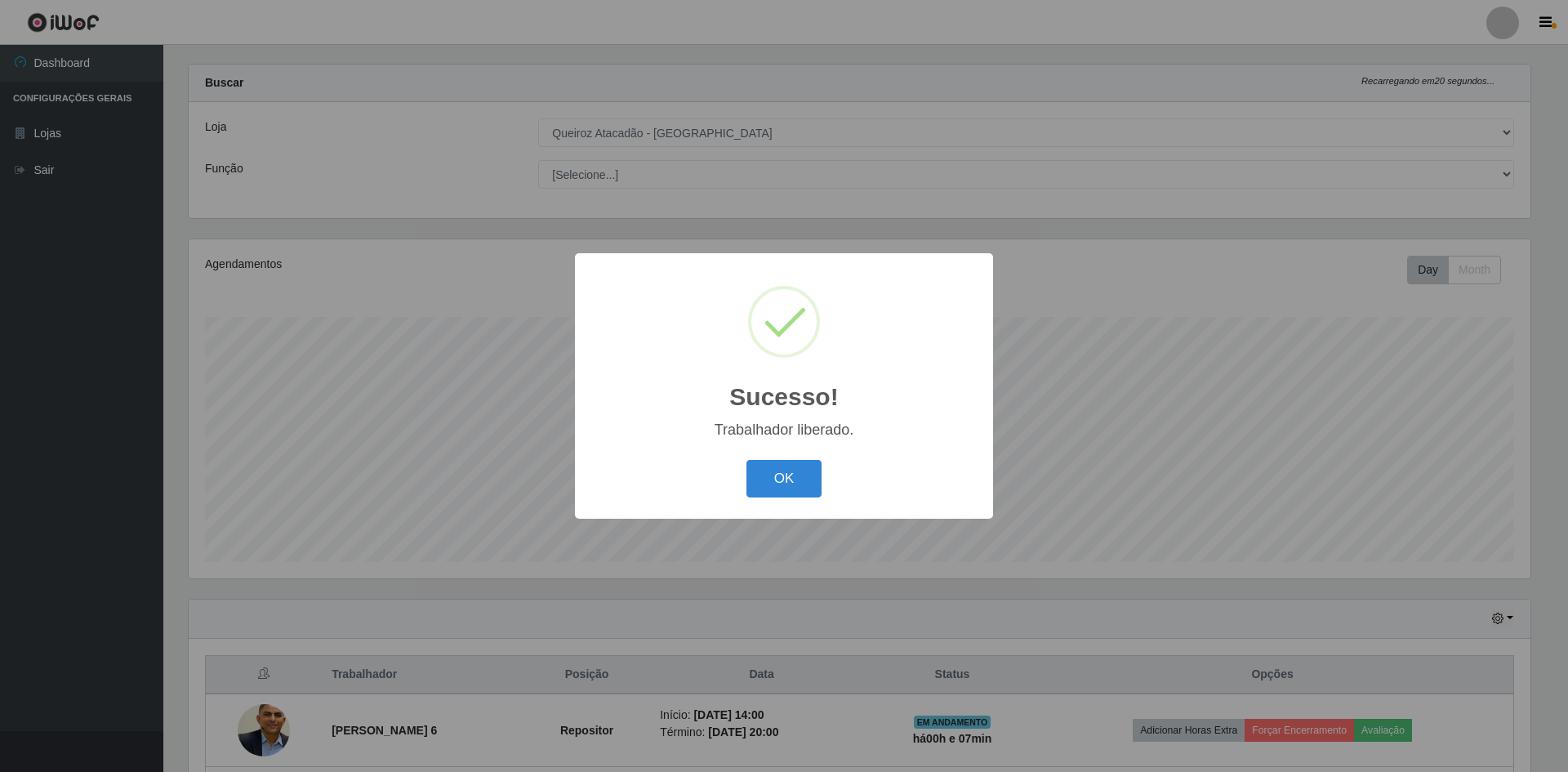
click at [1488, 350] on div "Sucesso! × Trabalhador liberado. OK Cancel" at bounding box center [784, 386] width 1568 height 772
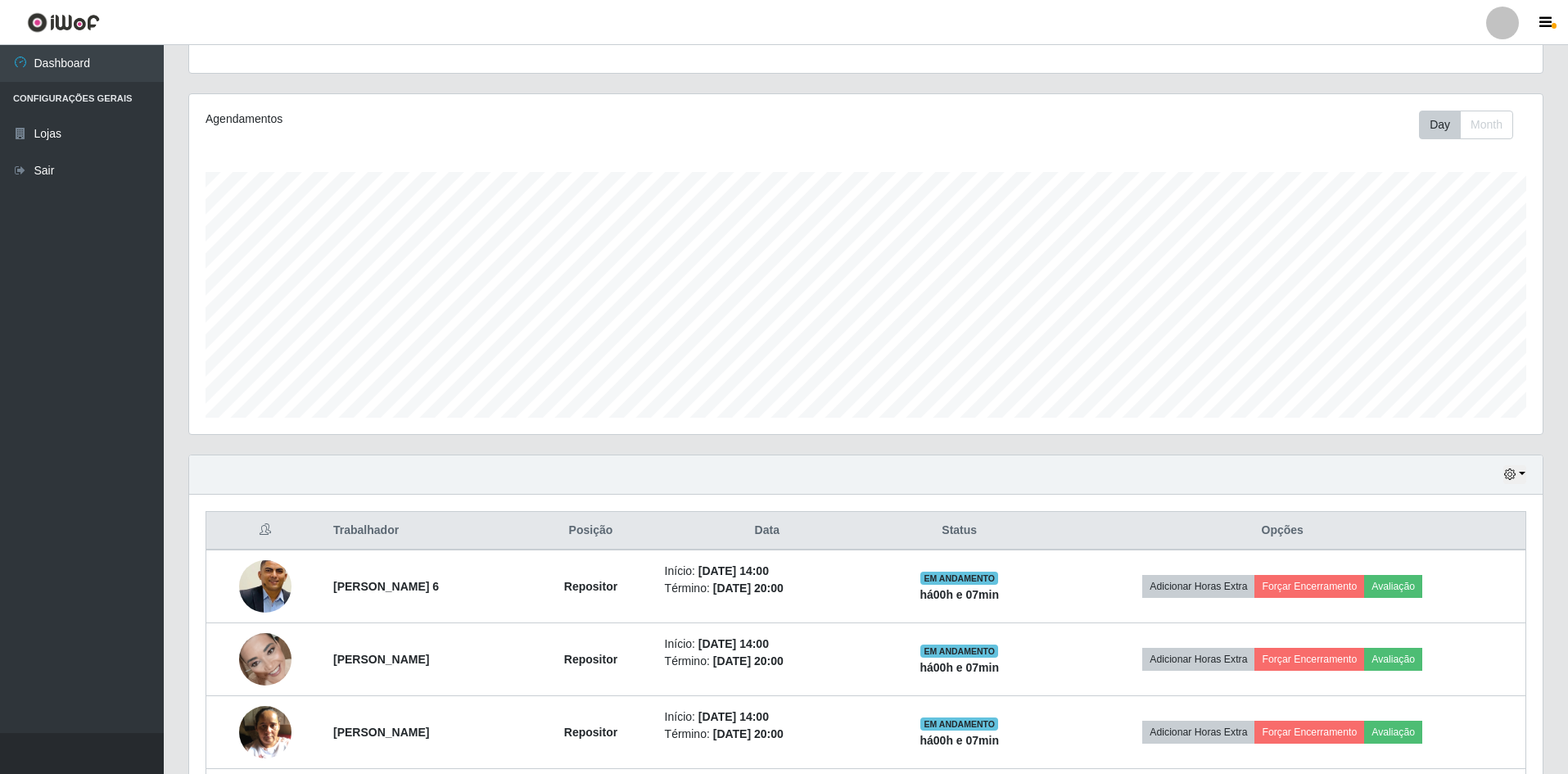
scroll to position [460, 0]
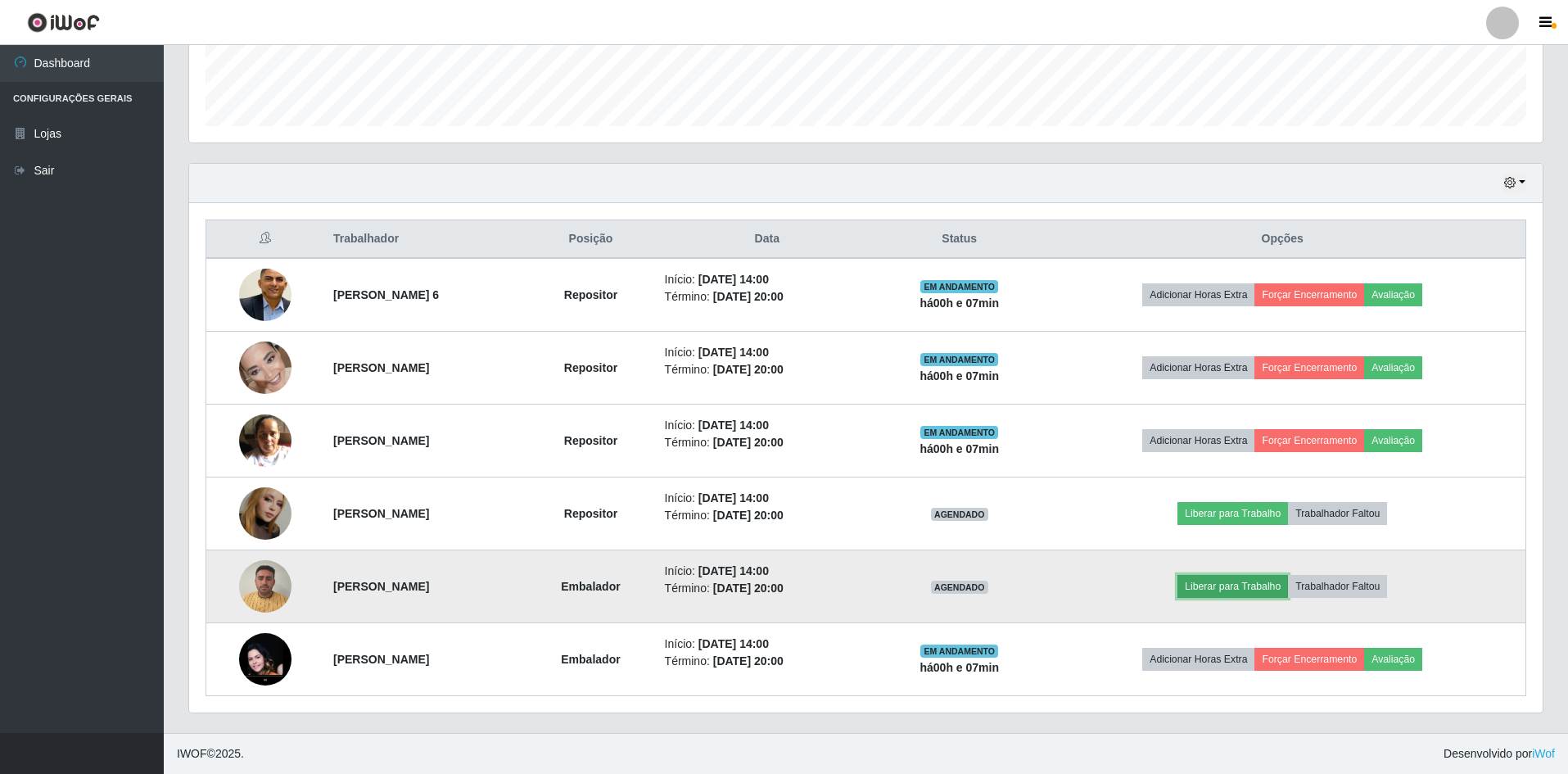
click at [1276, 587] on button "Liberar para Trabalho" at bounding box center [1233, 586] width 111 height 23
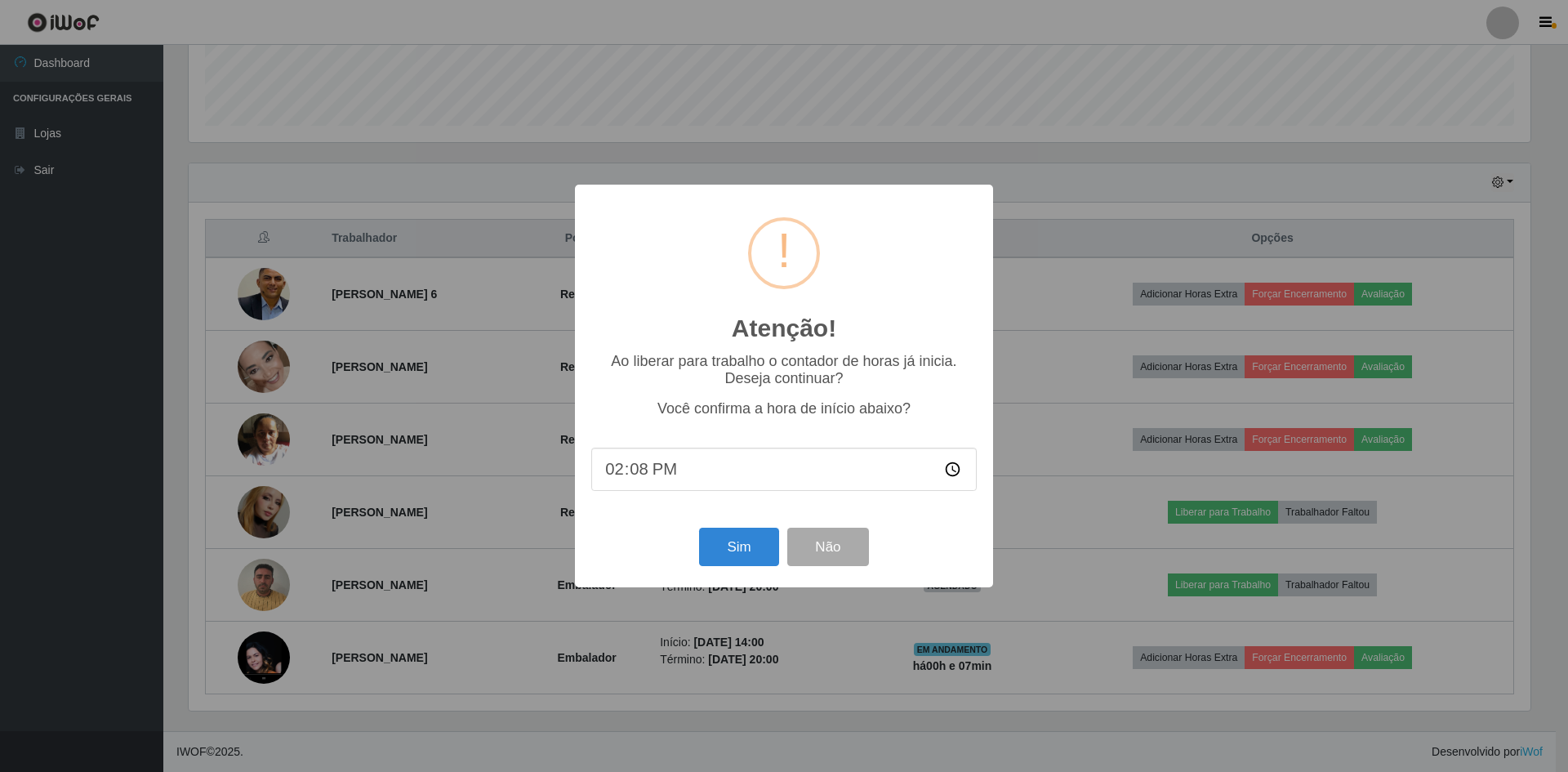
type input "14:00"
click at [747, 554] on button "Sim" at bounding box center [738, 547] width 80 height 39
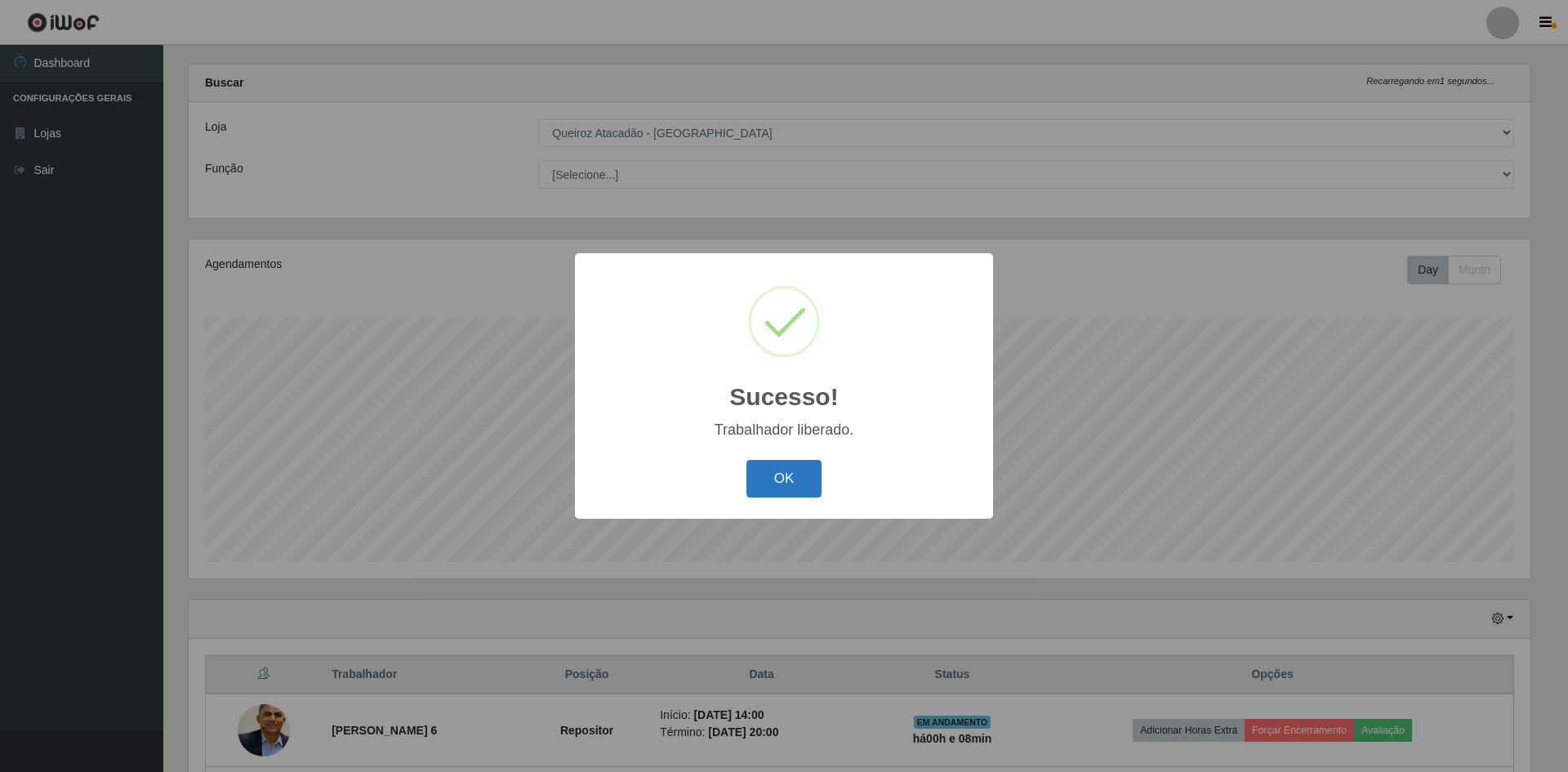
click at [805, 467] on button "OK" at bounding box center [784, 479] width 76 height 39
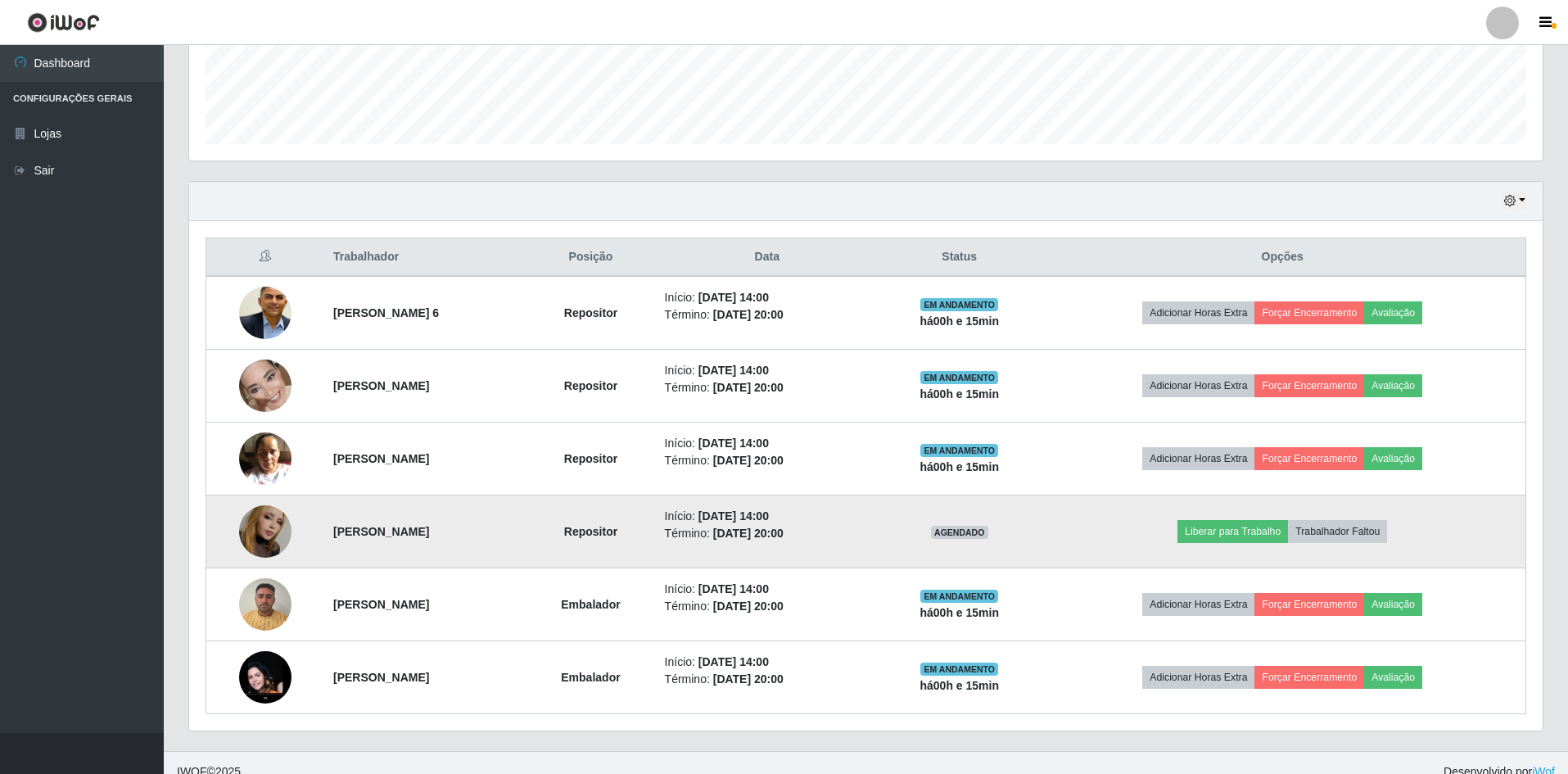
scroll to position [460, 0]
